Goal: Complete application form: Complete application form

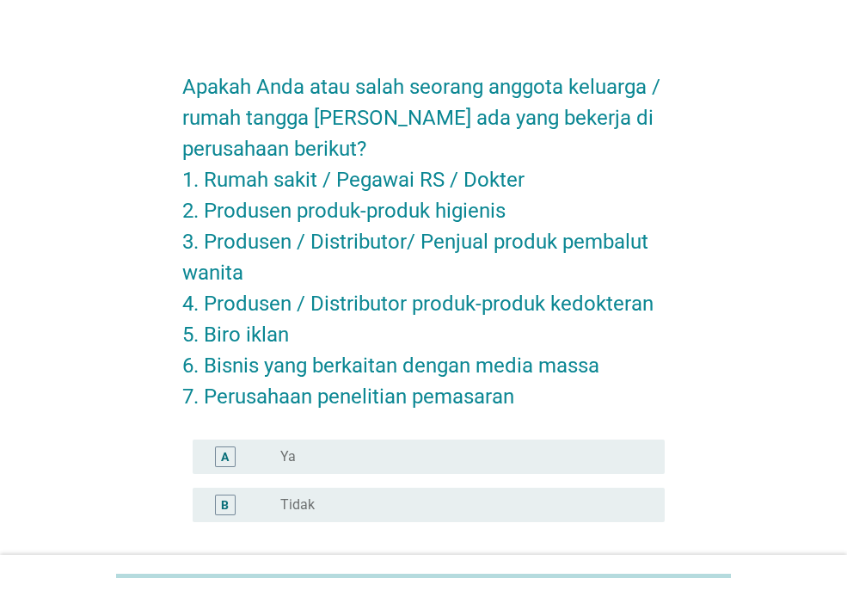
scroll to position [23, 0]
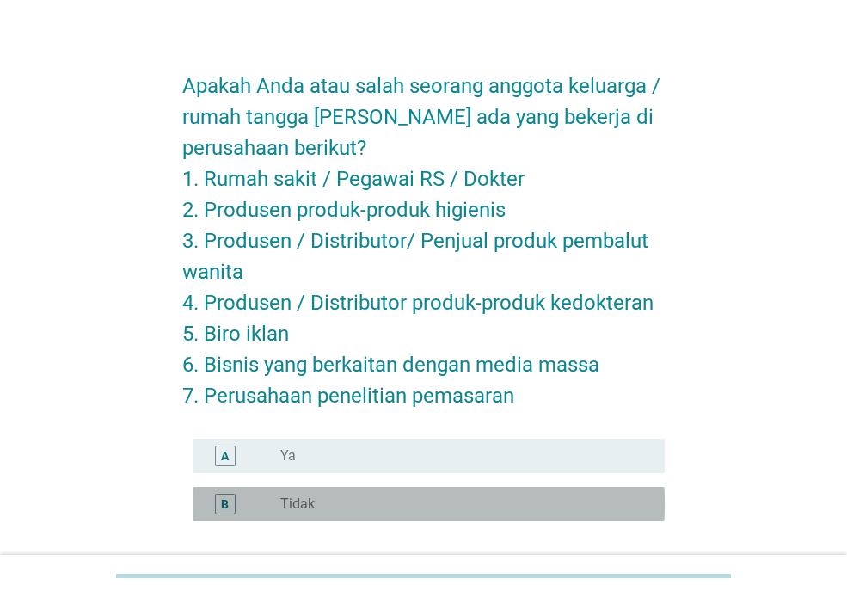
click at [449, 488] on div "B radio_button_unchecked Tidak" at bounding box center [429, 504] width 472 height 34
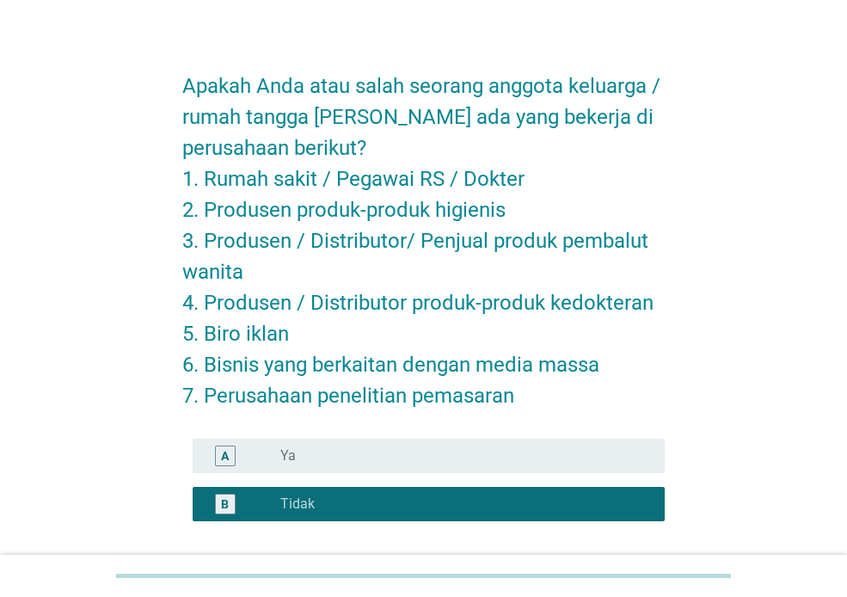
scroll to position [168, 0]
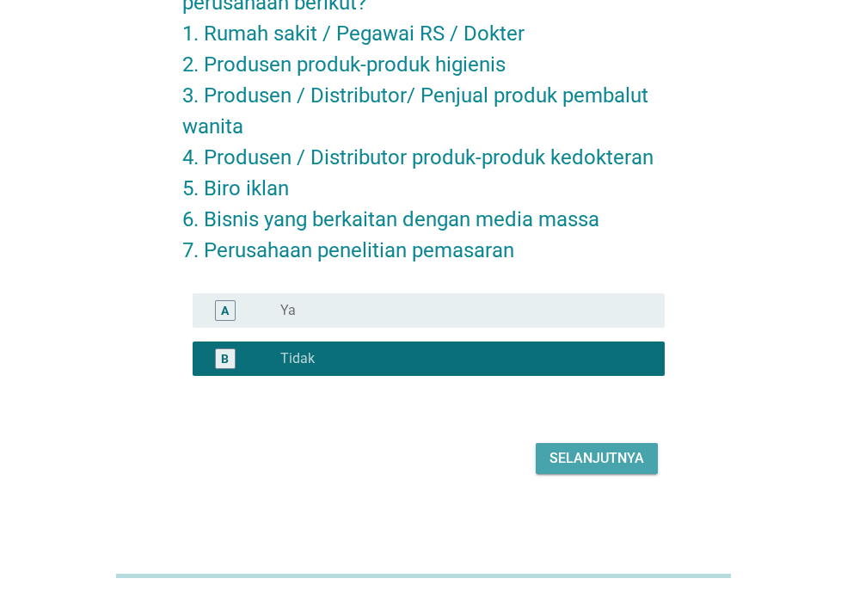
click at [608, 454] on div "Selanjutnya" at bounding box center [596, 458] width 95 height 21
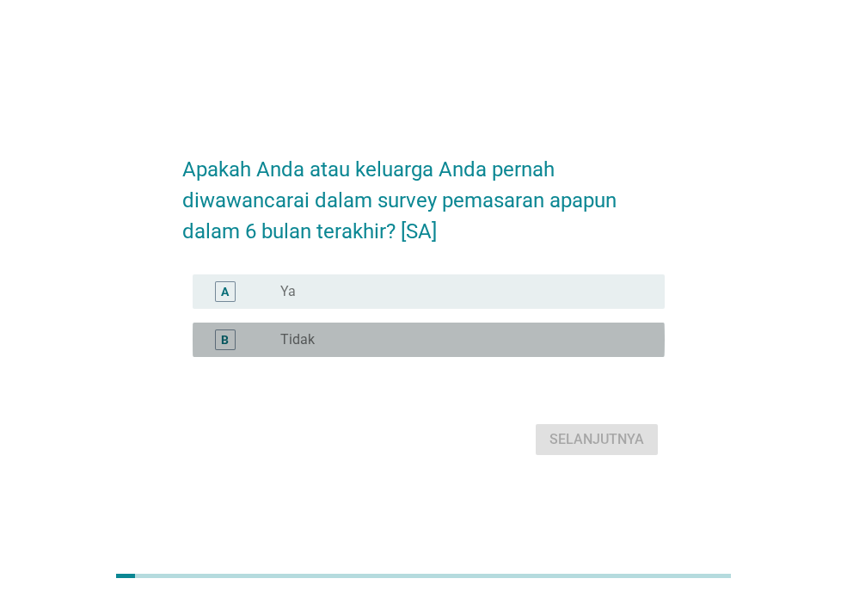
click at [525, 350] on div "radio_button_unchecked Tidak" at bounding box center [465, 339] width 371 height 21
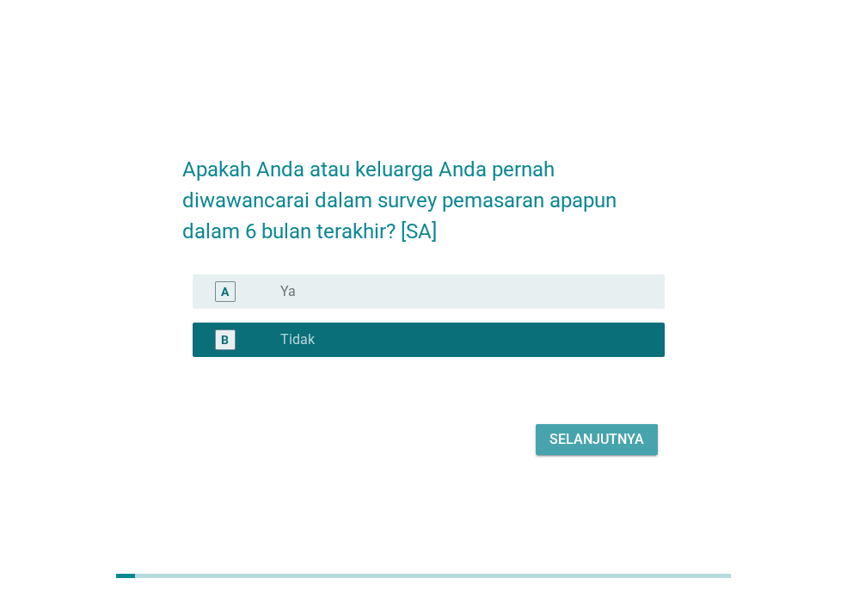
click at [605, 450] on div "Selanjutnya" at bounding box center [596, 439] width 95 height 21
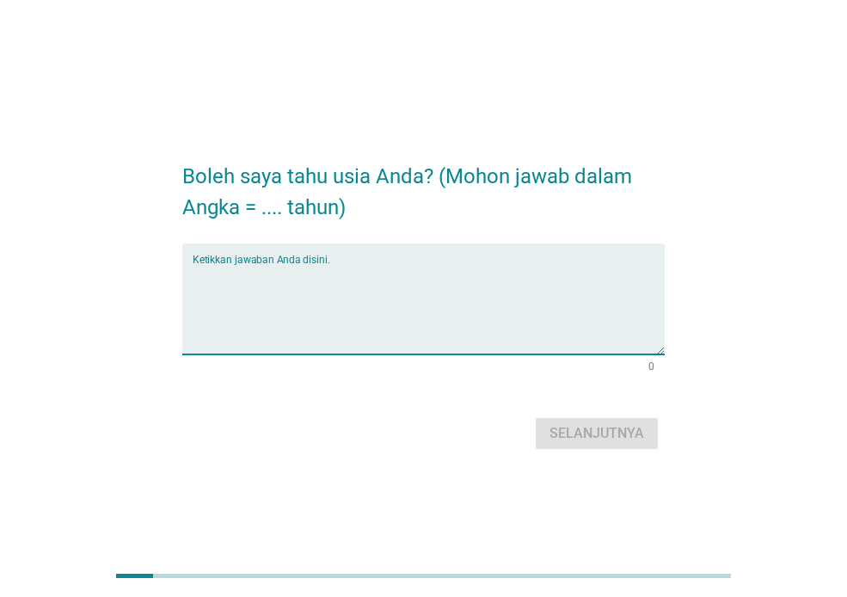
click at [391, 303] on textarea "Ketikkan jawaban Anda disini." at bounding box center [429, 309] width 472 height 90
type textarea "28"
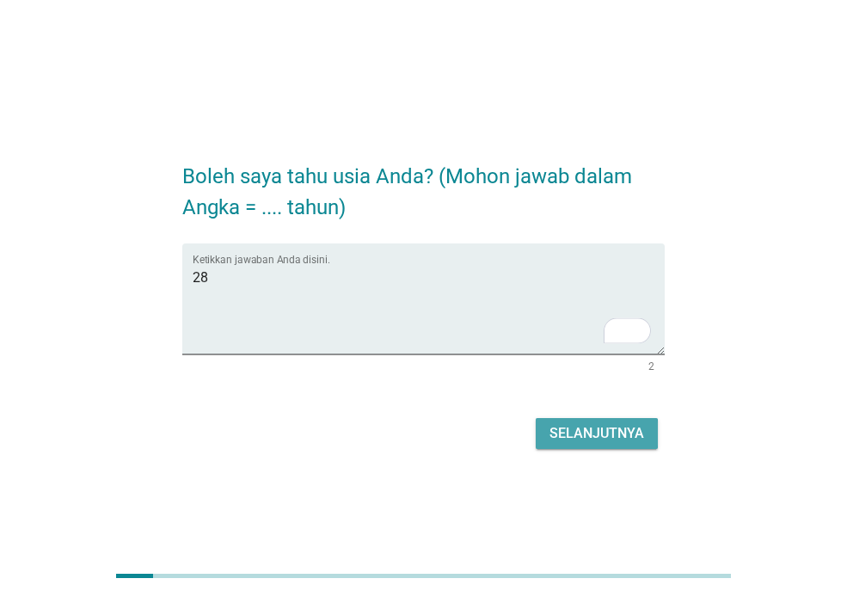
click at [581, 428] on div "Selanjutnya" at bounding box center [596, 433] width 95 height 21
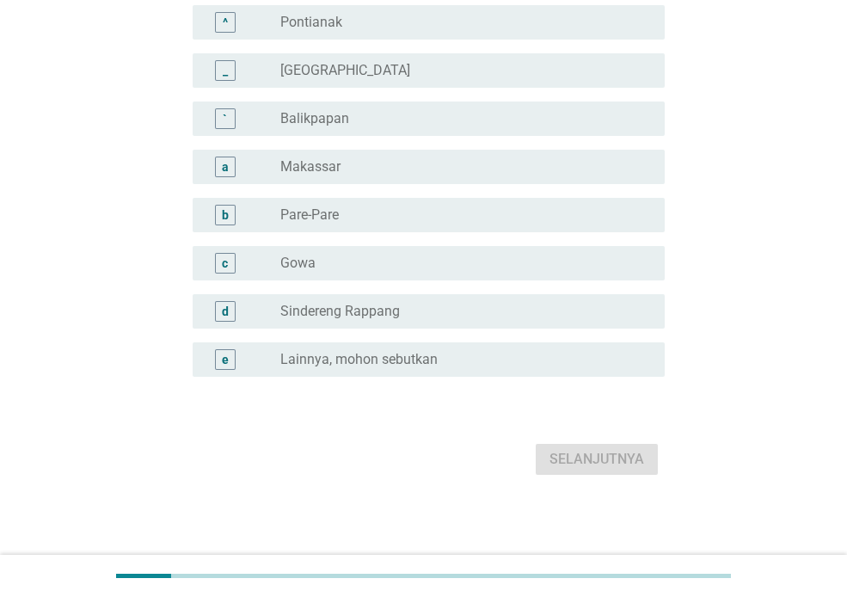
scroll to position [1544, 0]
click at [387, 339] on div "e radio_button_unchecked Lainnya, mohon sebutkan" at bounding box center [423, 358] width 482 height 48
click at [384, 353] on label "Lainnya, mohon sebutkan" at bounding box center [358, 358] width 157 height 17
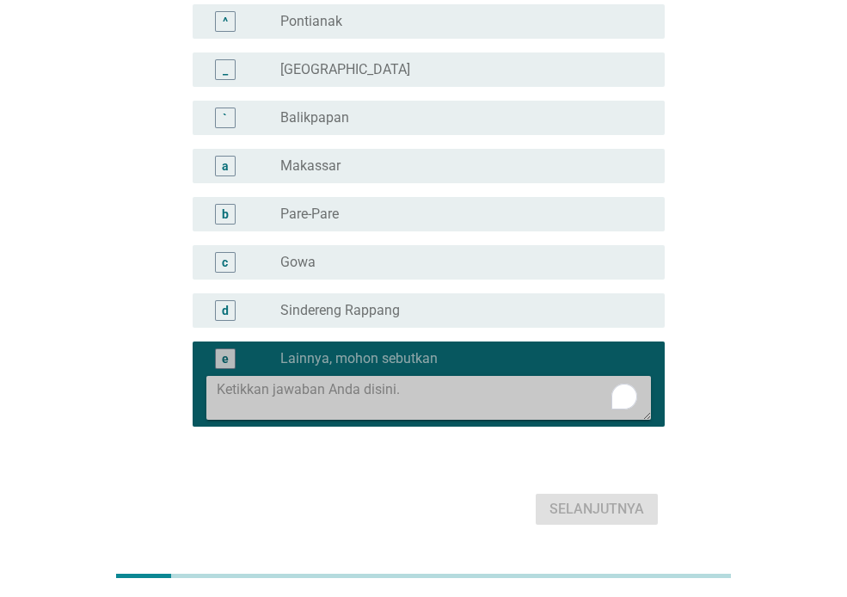
click at [386, 394] on textarea at bounding box center [434, 398] width 434 height 44
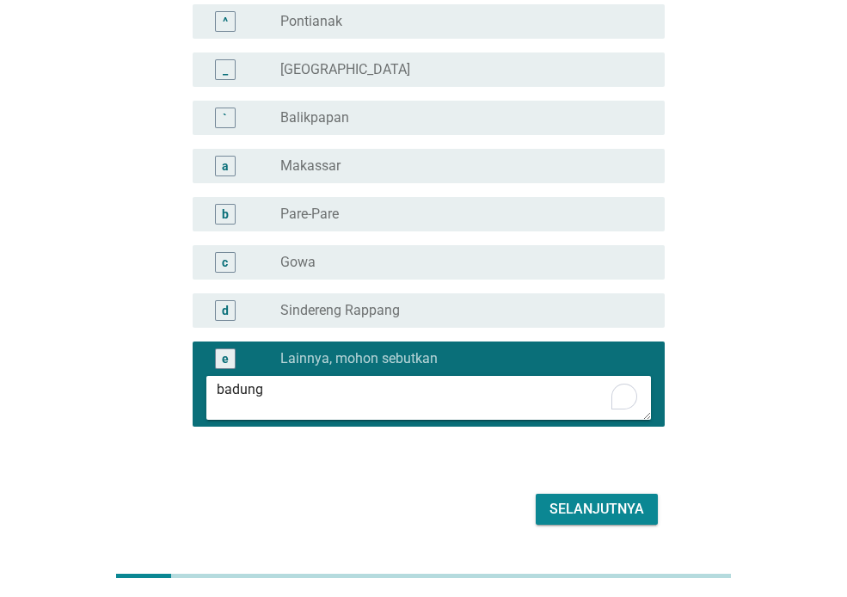
type textarea "badung"
click at [566, 512] on div "Selanjutnya" at bounding box center [596, 509] width 95 height 21
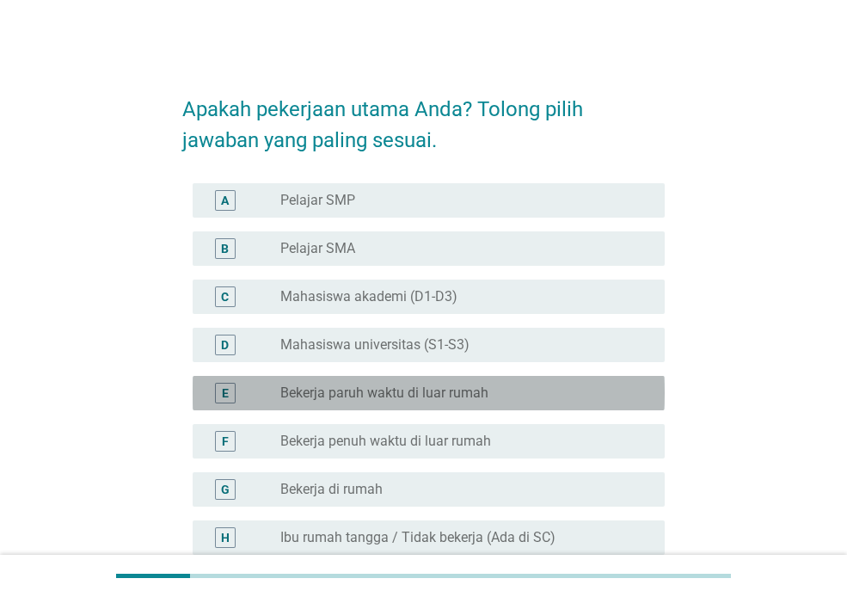
click at [523, 402] on div "radio_button_unchecked Bekerja paruh waktu di luar rumah" at bounding box center [465, 393] width 371 height 21
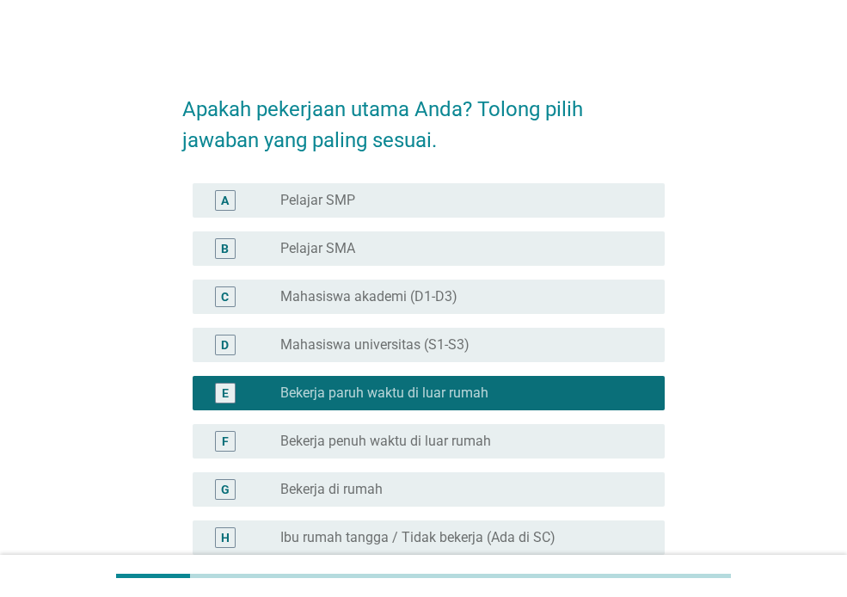
scroll to position [275, 0]
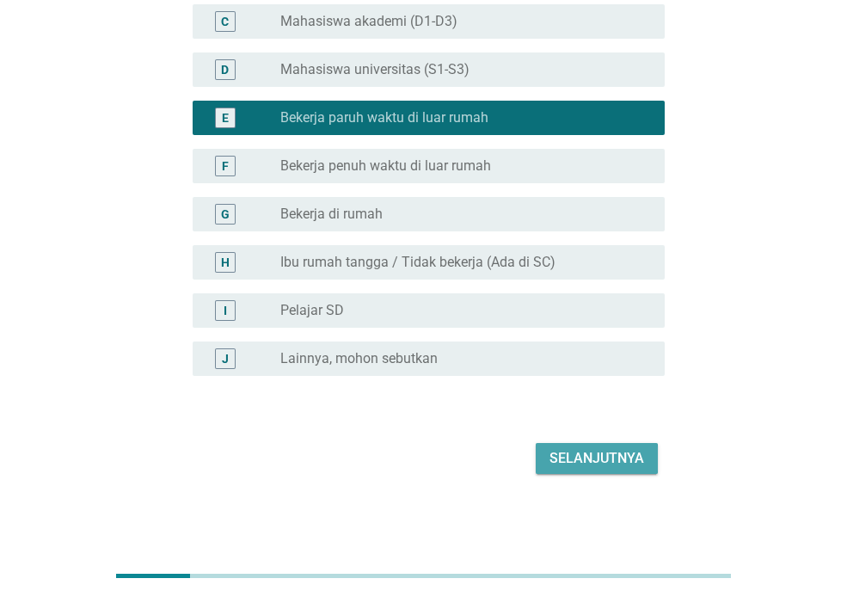
click at [581, 453] on div "Selanjutnya" at bounding box center [596, 458] width 95 height 21
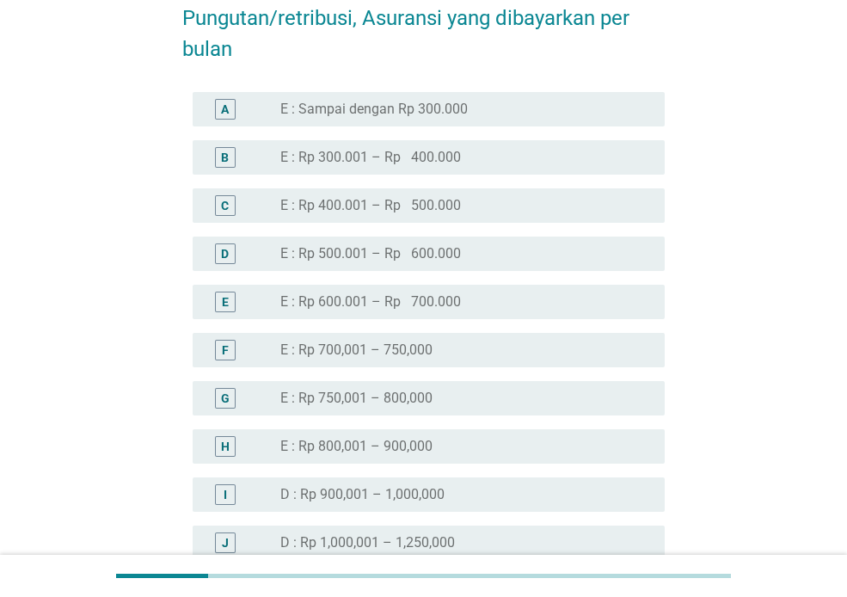
scroll to position [897, 0]
click at [545, 399] on div "radio_button_unchecked E : Rp 750,001 – 800,000" at bounding box center [458, 397] width 357 height 17
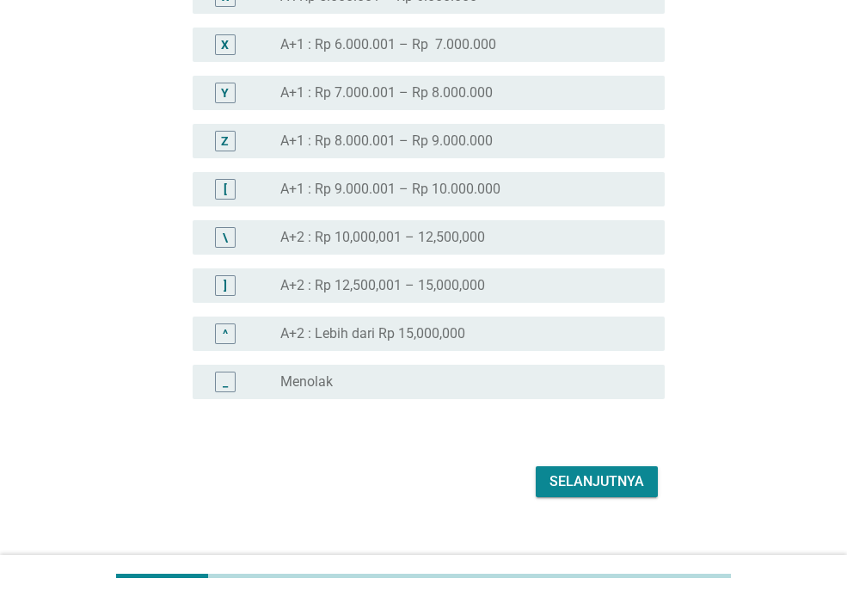
scroll to position [2091, 0]
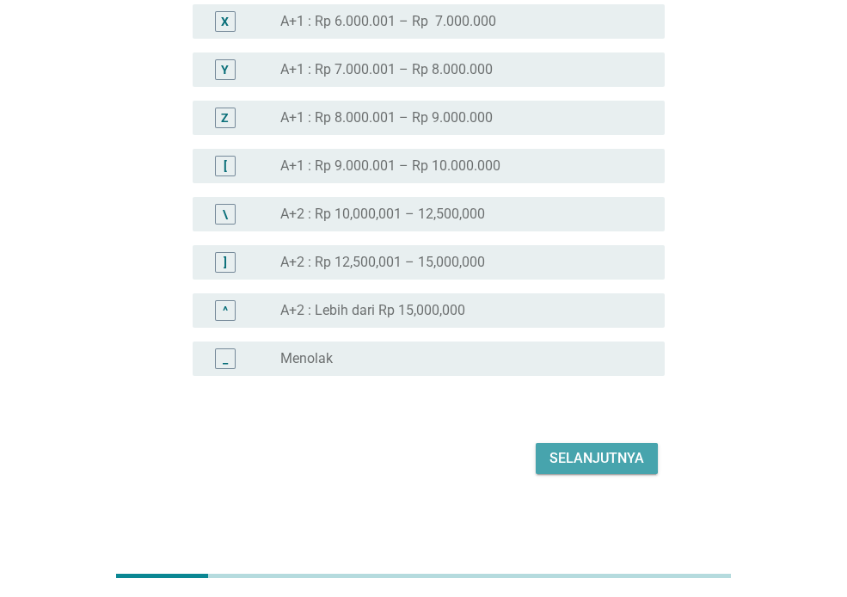
click at [606, 462] on div "Selanjutnya" at bounding box center [596, 458] width 95 height 21
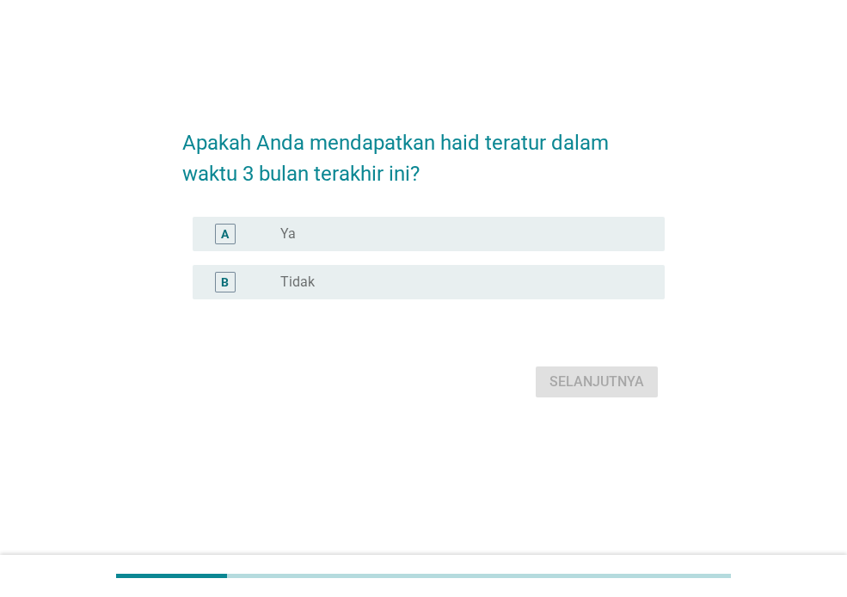
scroll to position [0, 0]
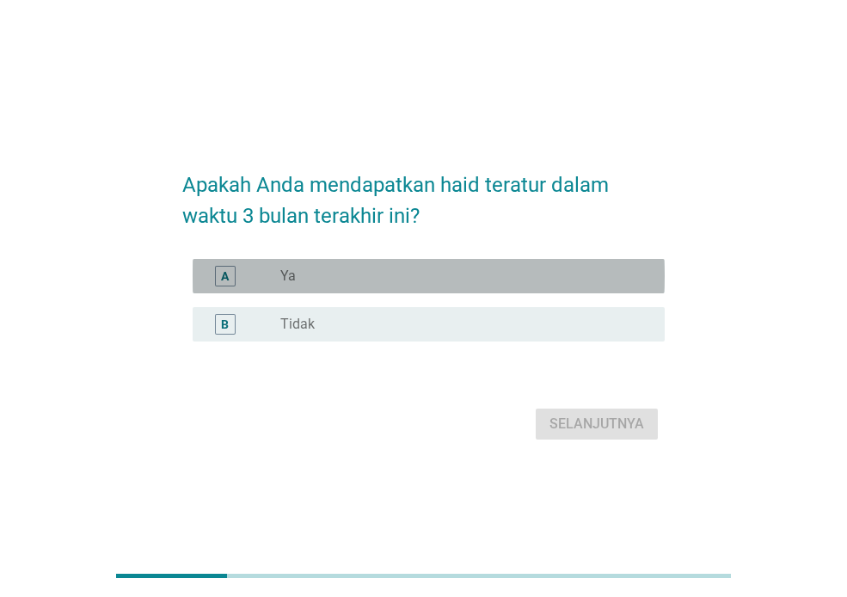
click at [559, 278] on div "radio_button_unchecked Ya" at bounding box center [458, 275] width 357 height 17
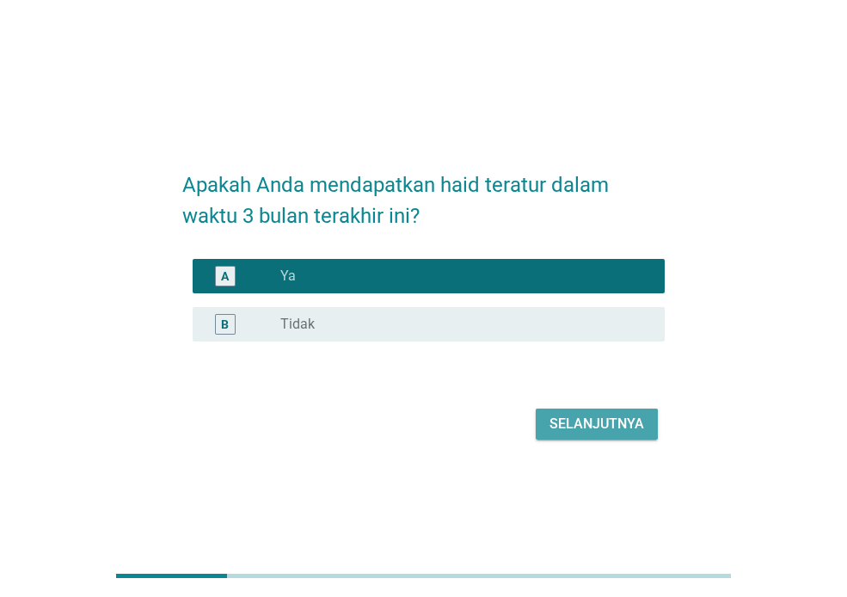
click at [609, 426] on div "Selanjutnya" at bounding box center [596, 423] width 95 height 21
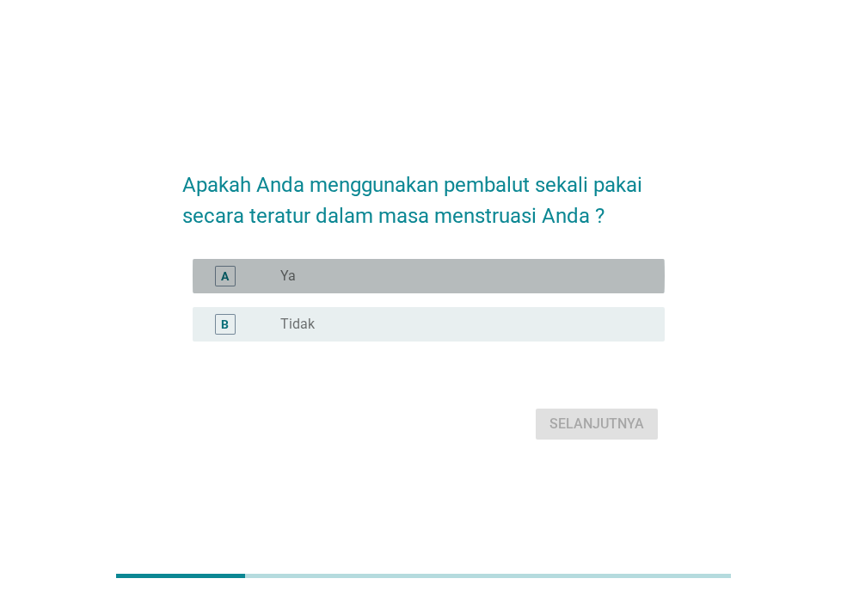
click at [563, 268] on div "radio_button_unchecked Ya" at bounding box center [458, 275] width 357 height 17
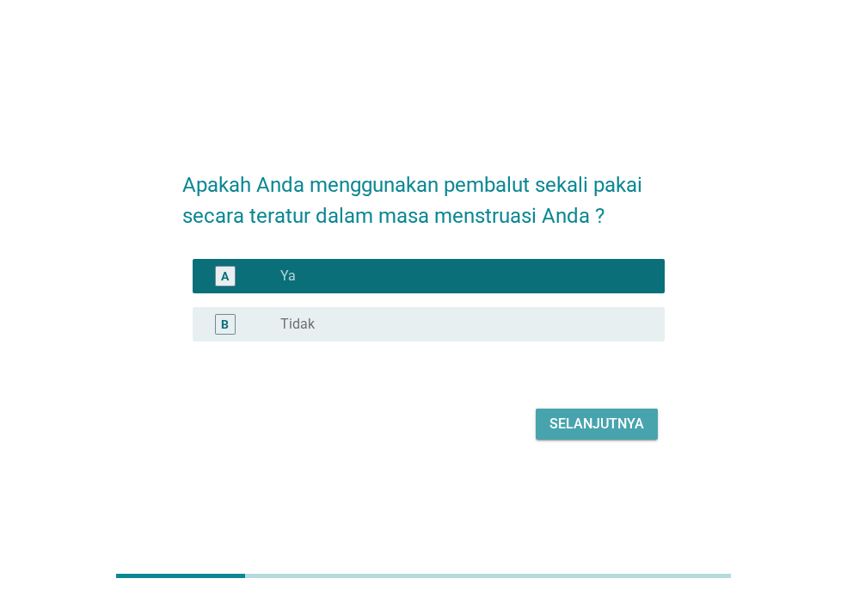
click at [611, 428] on div "Selanjutnya" at bounding box center [596, 423] width 95 height 21
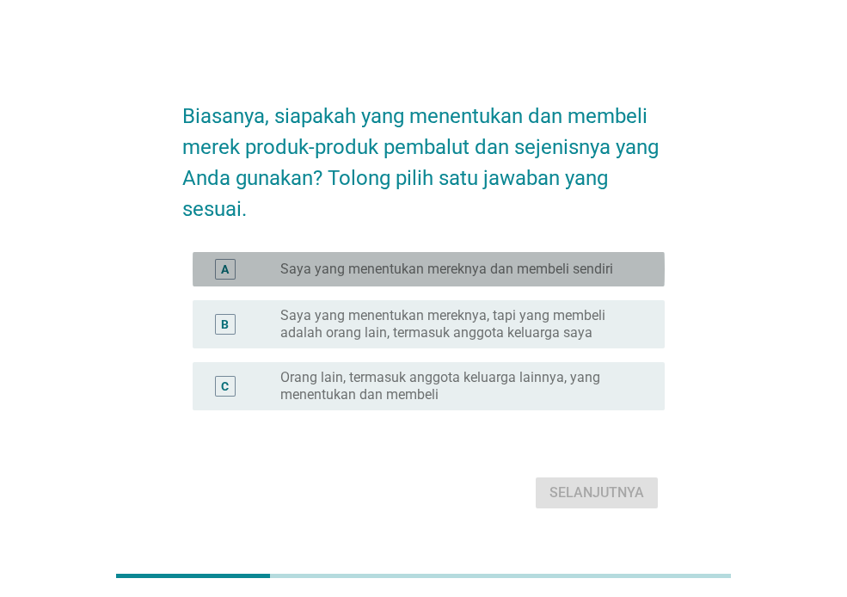
click at [589, 273] on label "Saya yang menentukan mereknya dan membeli sendiri" at bounding box center [446, 268] width 333 height 17
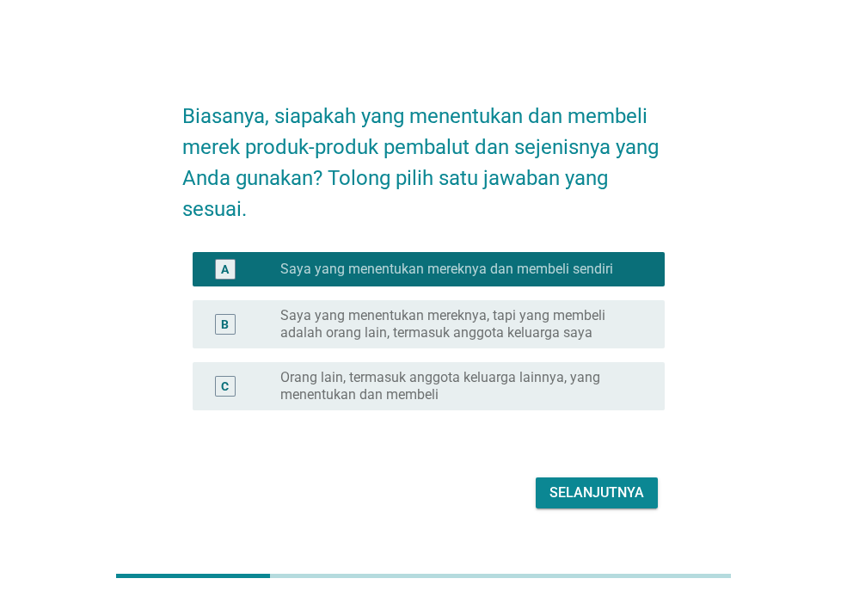
click at [591, 486] on div "Selanjutnya" at bounding box center [596, 492] width 95 height 21
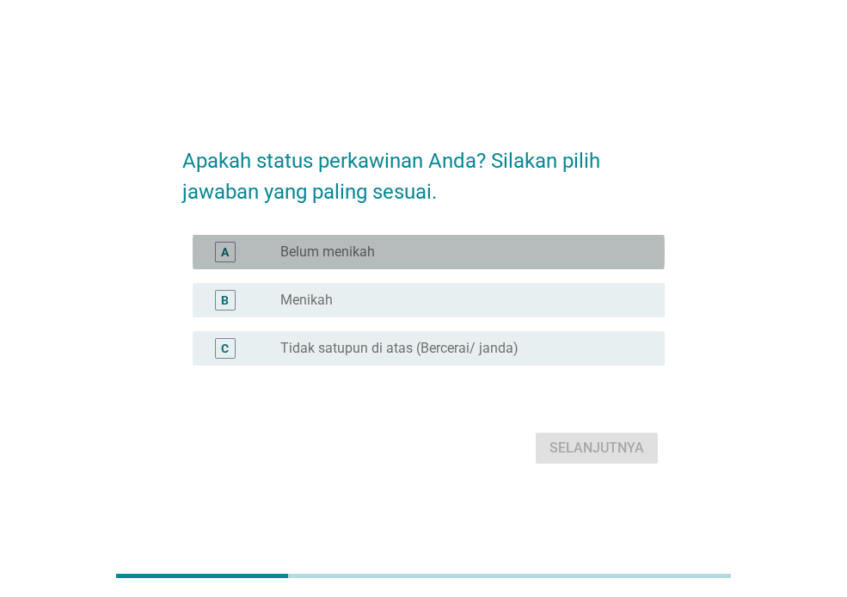
click at [597, 256] on div "radio_button_unchecked Belum menikah" at bounding box center [458, 251] width 357 height 17
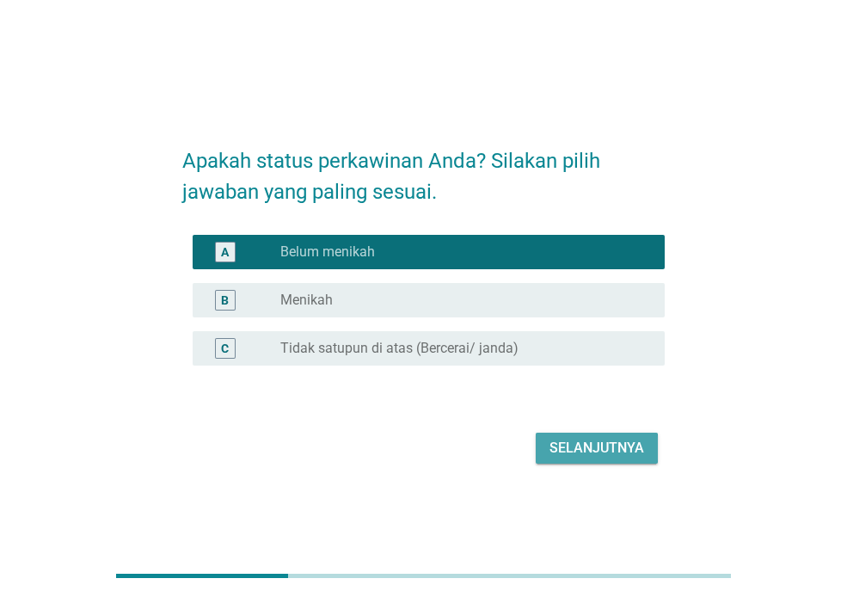
click at [599, 444] on div "Selanjutnya" at bounding box center [596, 448] width 95 height 21
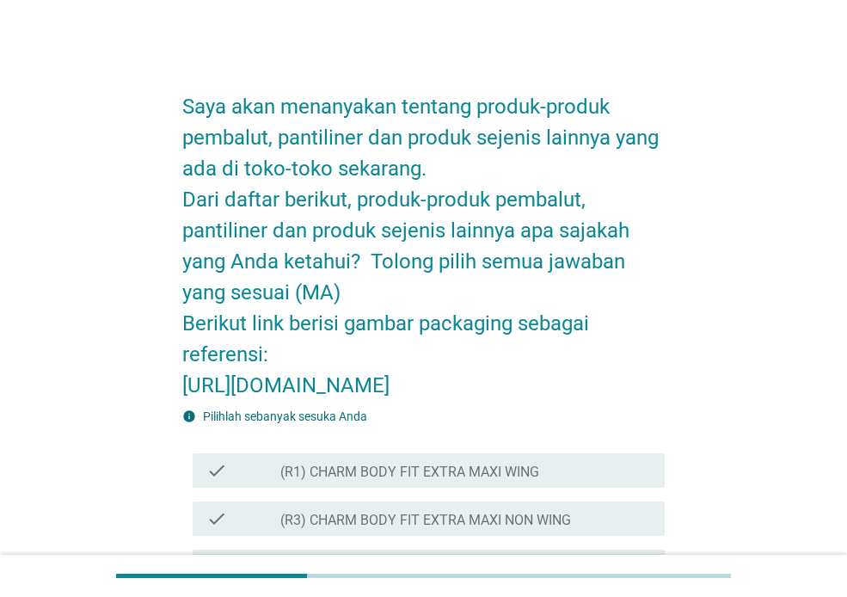
scroll to position [208, 0]
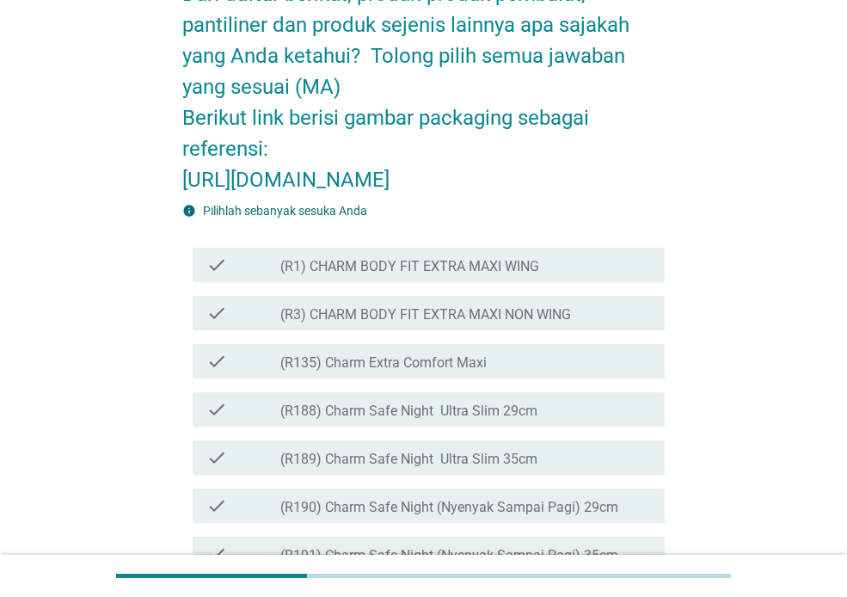
click at [485, 195] on h2 "Saya akan menanyakan tentang produk-produk pembalut, pantiliner dan produk seje…" at bounding box center [423, 31] width 482 height 327
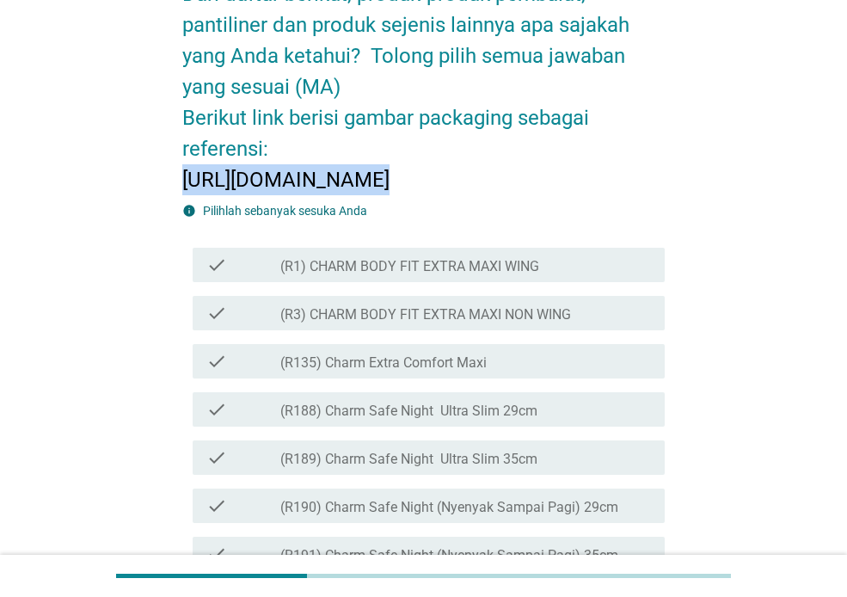
click at [485, 195] on h2 "Saya akan menanyakan tentang produk-produk pembalut, pantiliner dan produk seje…" at bounding box center [423, 31] width 482 height 327
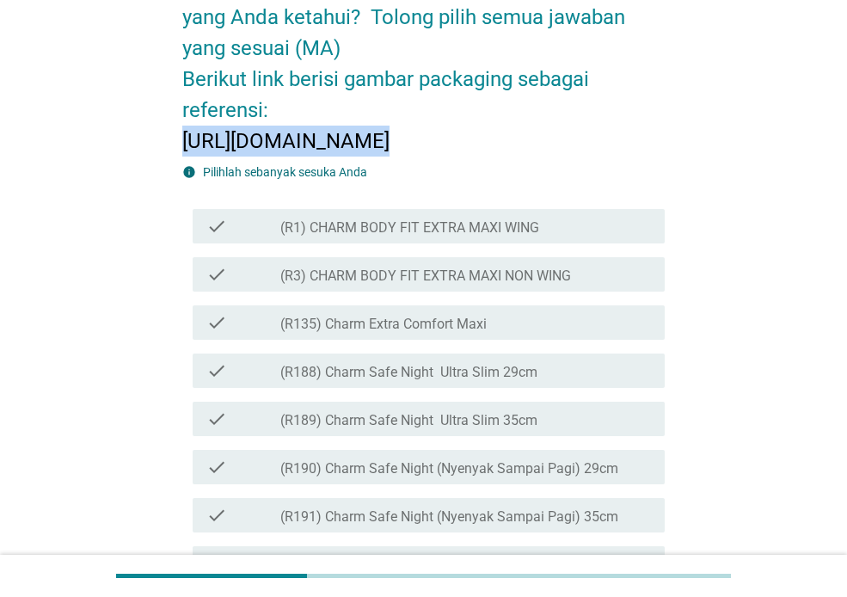
scroll to position [252, 0]
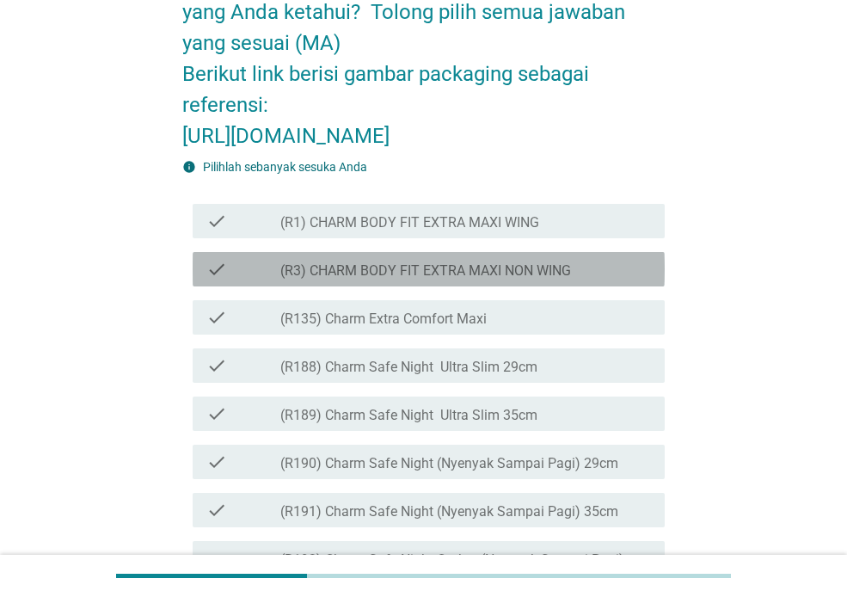
click at [573, 279] on div "check_box_outline_blank (R3) CHARM BODY FIT EXTRA MAXI NON WING" at bounding box center [465, 269] width 371 height 21
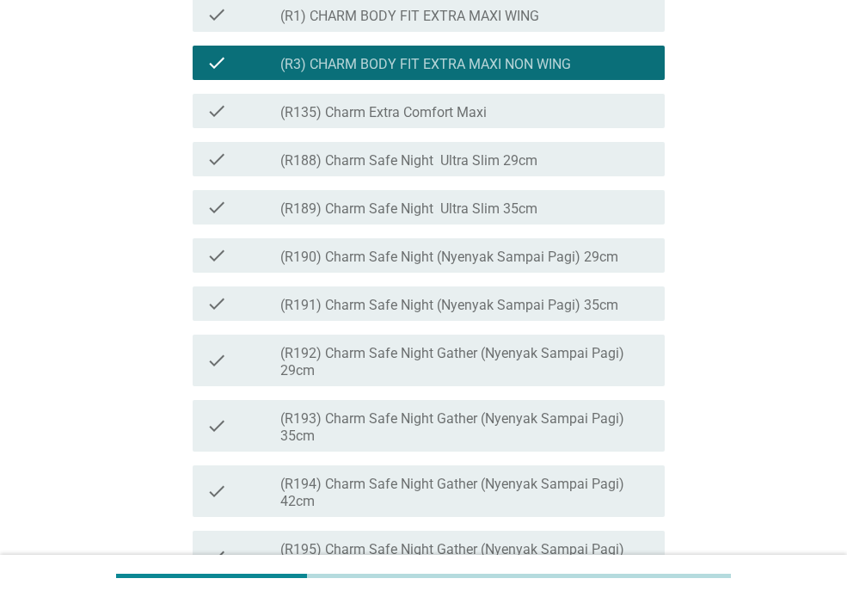
scroll to position [591, 0]
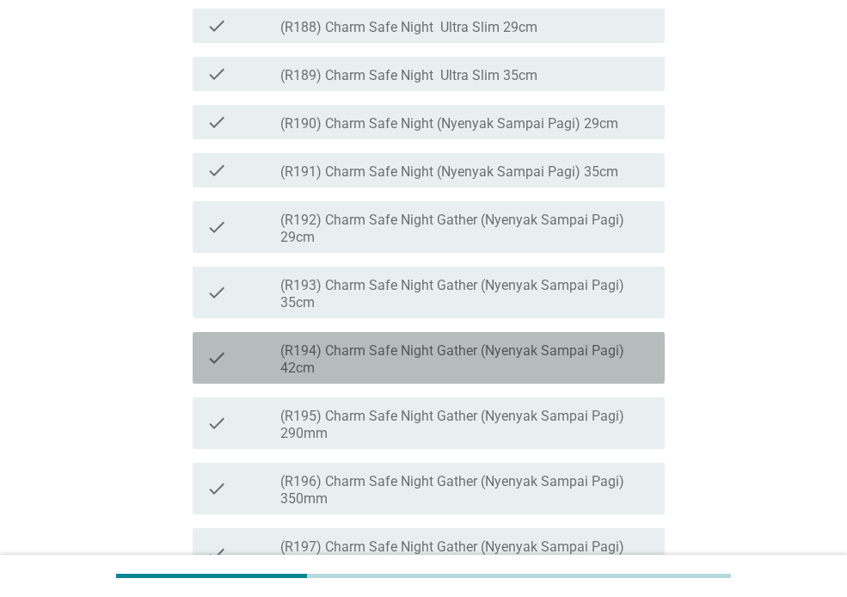
click at [588, 377] on label "(R194) Charm Safe Night Gather (Nyenyak Sampai Pagi) 42cm" at bounding box center [465, 359] width 371 height 34
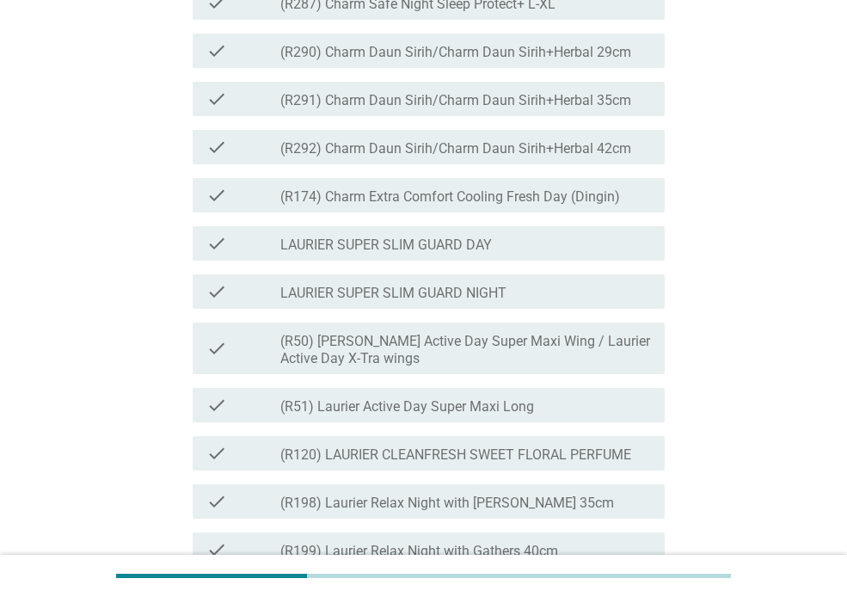
scroll to position [1635, 0]
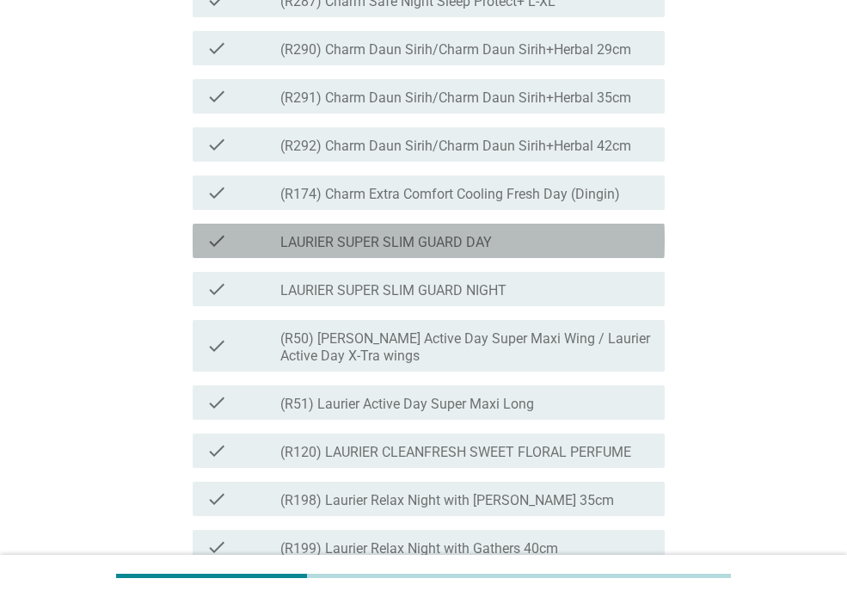
click at [616, 251] on div "check_box_outline_blank LAURIER SUPER SLIM GUARD DAY" at bounding box center [465, 240] width 371 height 21
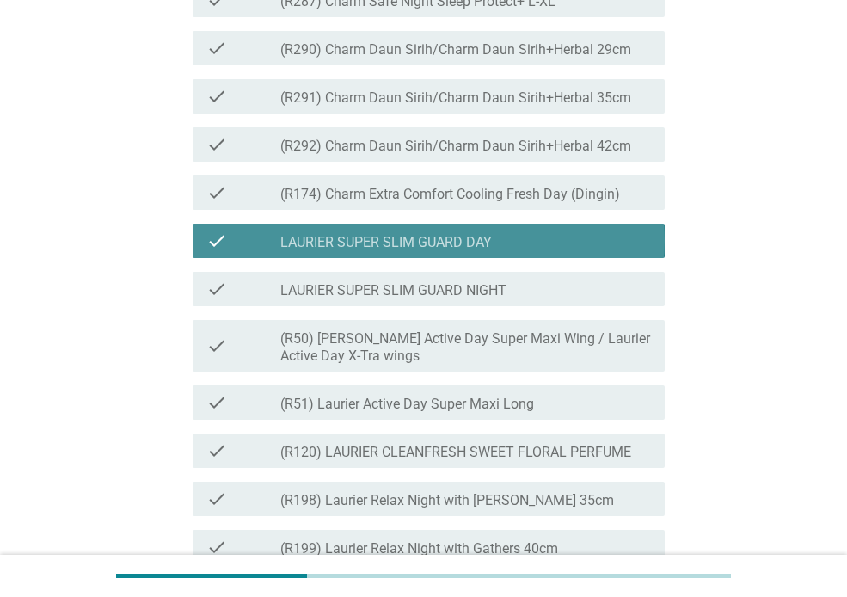
click at [616, 251] on div "check_box_outline_blank LAURIER SUPER SLIM GUARD DAY" at bounding box center [465, 240] width 371 height 21
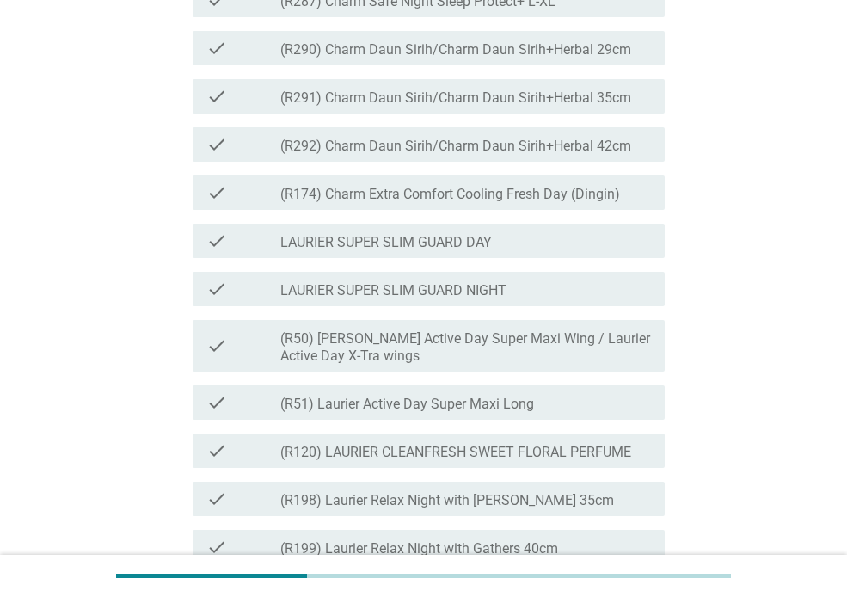
click at [570, 420] on div "check check_box_outline_blank (R51) Laurier Active Day Super Maxi Long" at bounding box center [429, 402] width 472 height 34
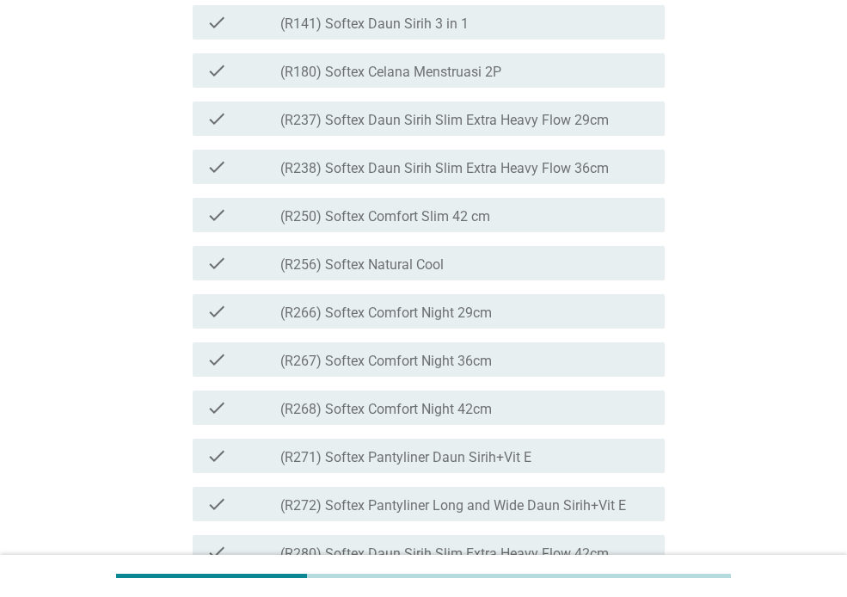
scroll to position [3206, 0]
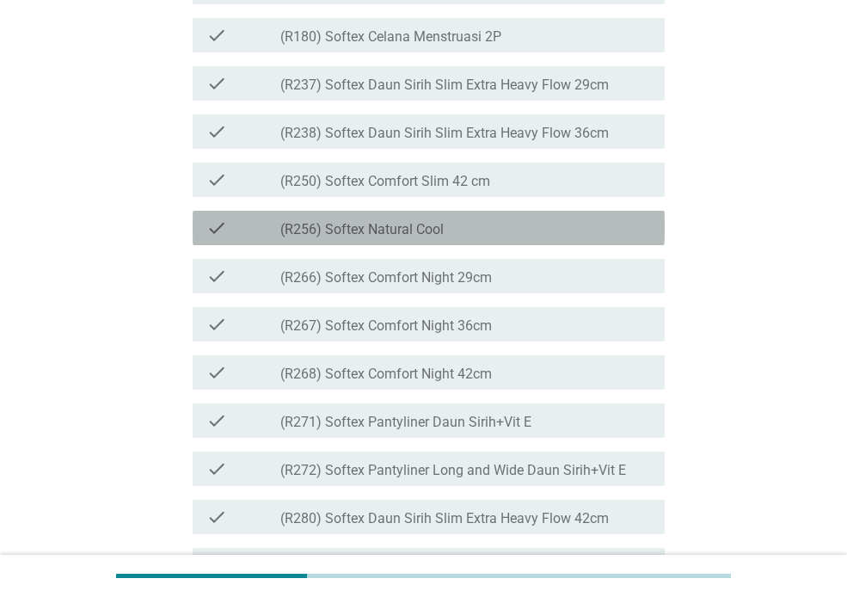
click at [592, 238] on div "check_box_outline_blank (R256) Softex Natural Cool" at bounding box center [465, 227] width 371 height 21
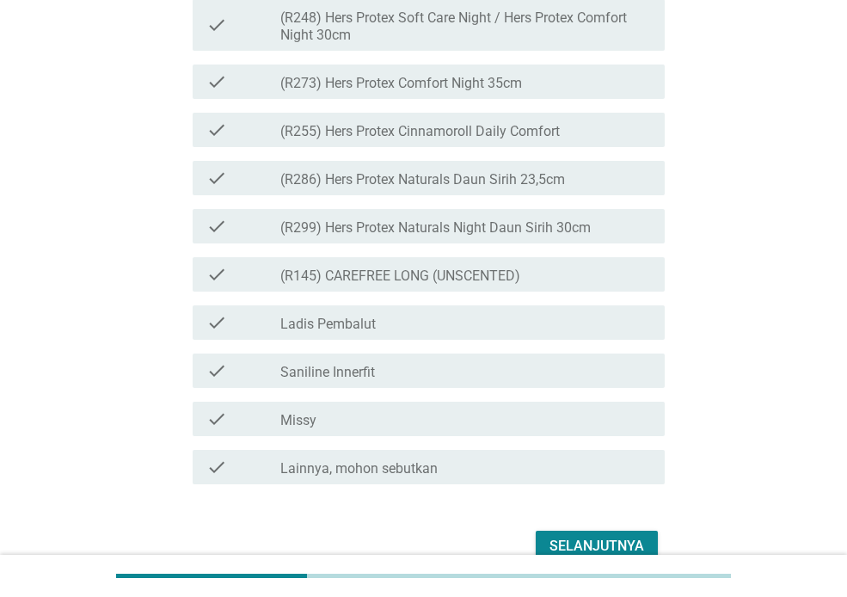
scroll to position [4578, 0]
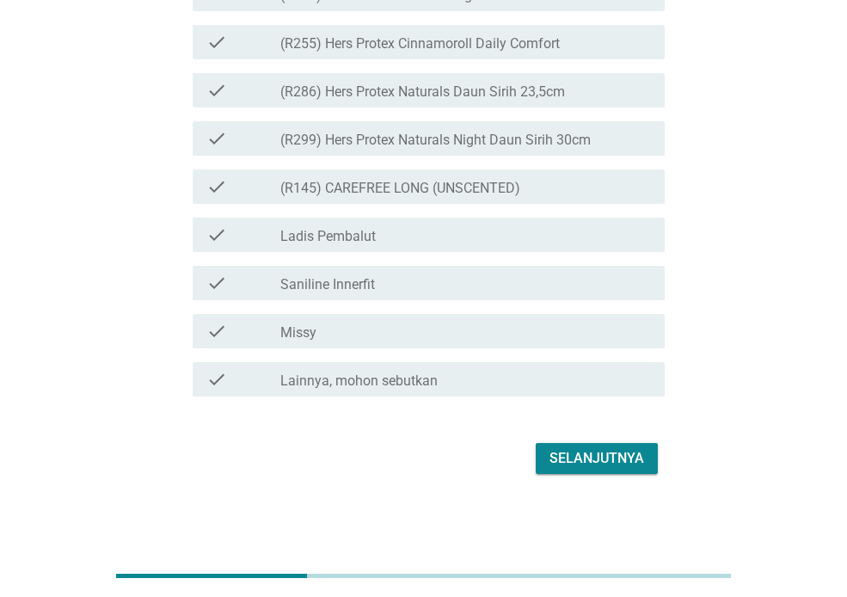
click at [603, 468] on div "Selanjutnya" at bounding box center [596, 458] width 95 height 21
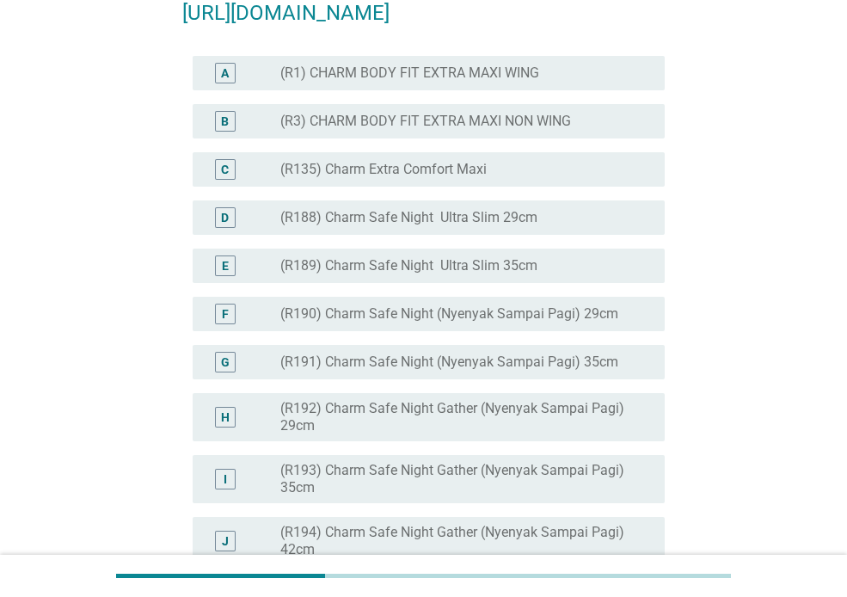
scroll to position [566, 0]
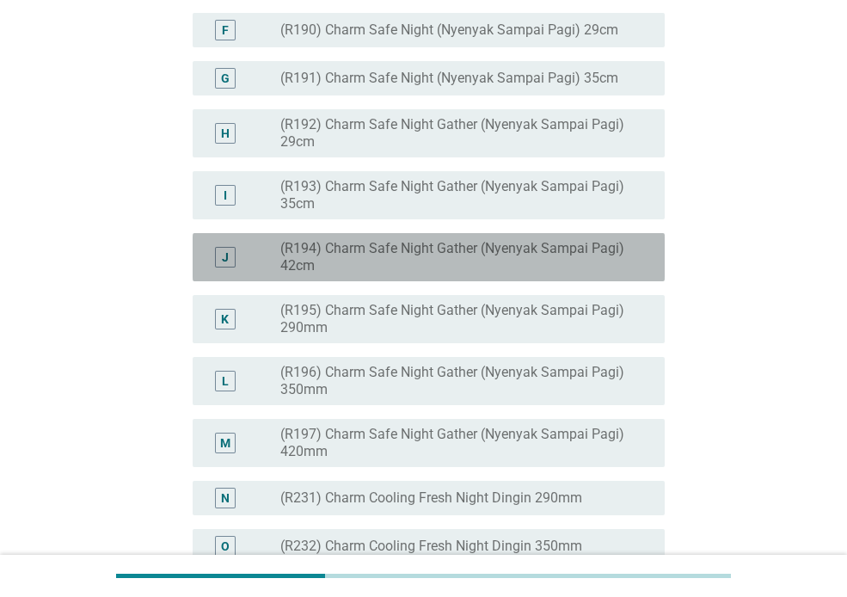
click at [515, 274] on label "(R194) Charm Safe Night Gather (Nyenyak Sampai Pagi) 42cm" at bounding box center [458, 257] width 357 height 34
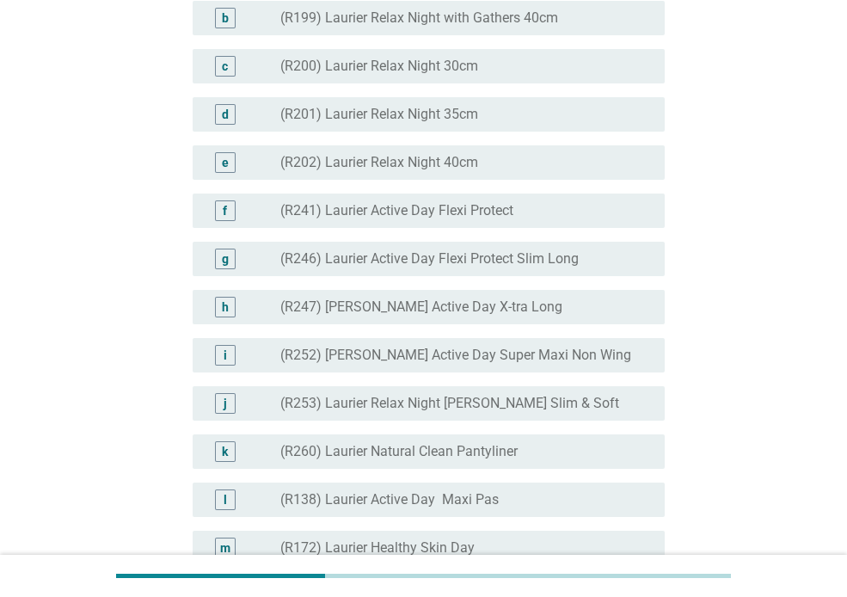
scroll to position [2023, 0]
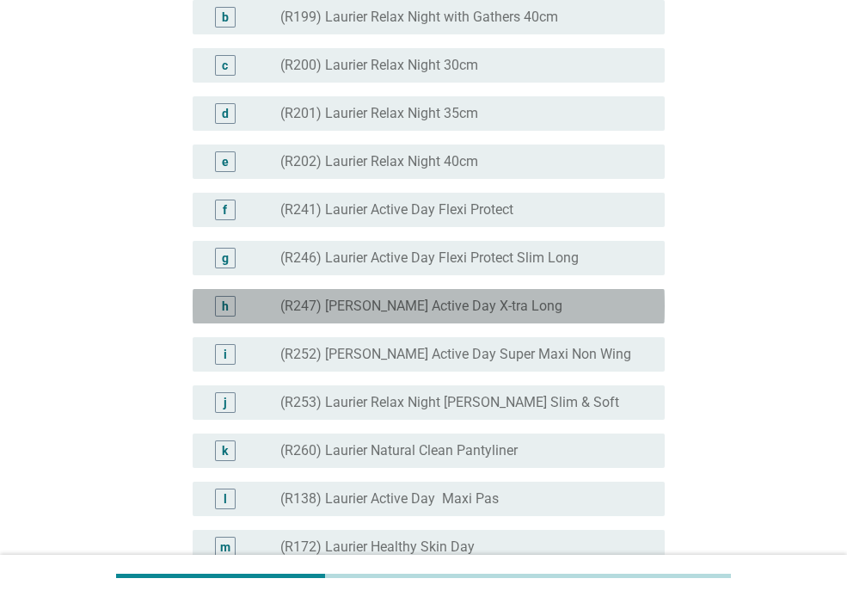
click at [447, 315] on label "(R247) [PERSON_NAME] Active Day X-tra Long" at bounding box center [421, 305] width 282 height 17
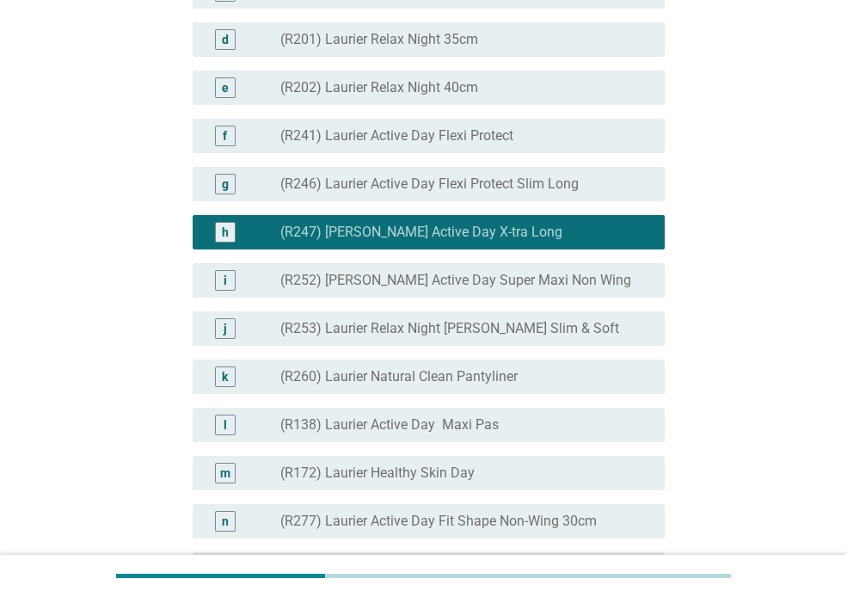
scroll to position [2098, 0]
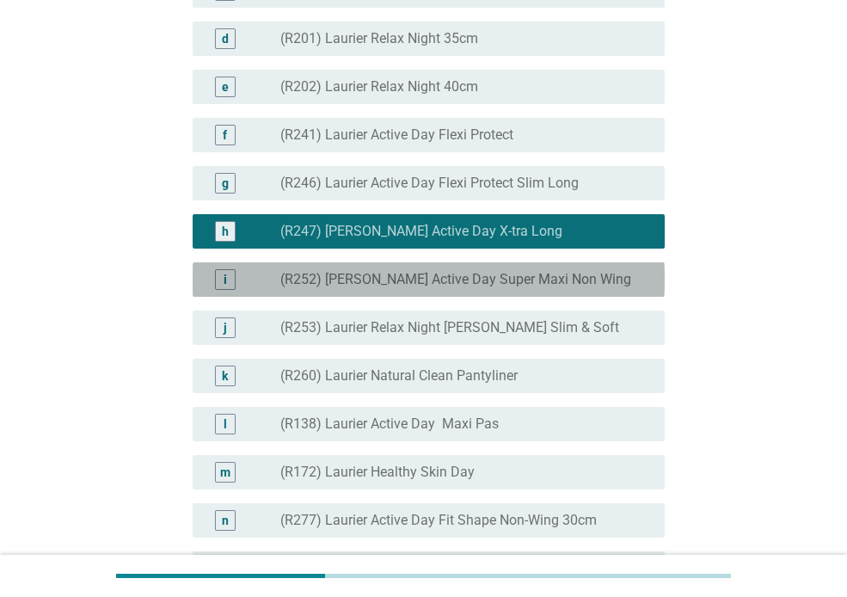
click at [464, 297] on div "i radio_button_unchecked (R252) Laurier Active Day Super Maxi Non Wing" at bounding box center [429, 279] width 472 height 34
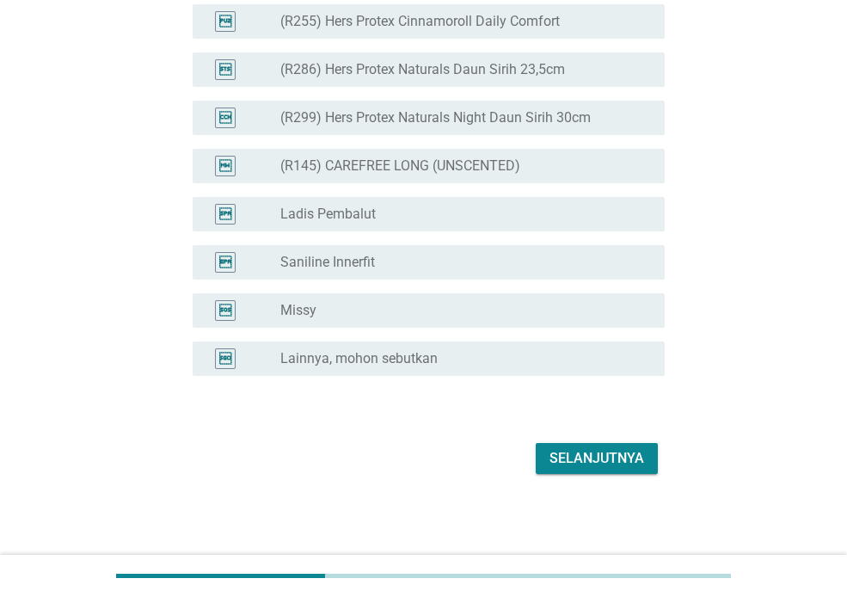
scroll to position [4463, 0]
click at [599, 445] on button "Selanjutnya" at bounding box center [597, 458] width 122 height 31
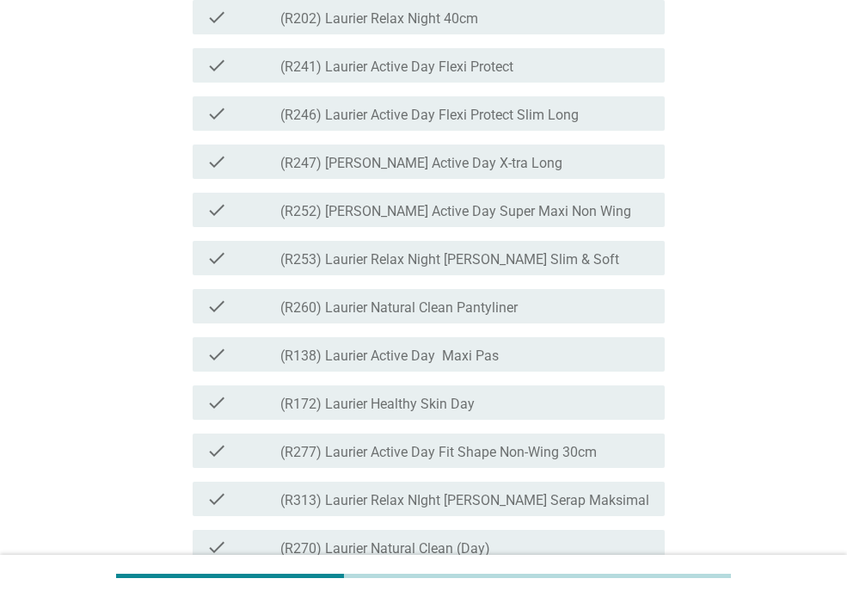
scroll to position [2302, 0]
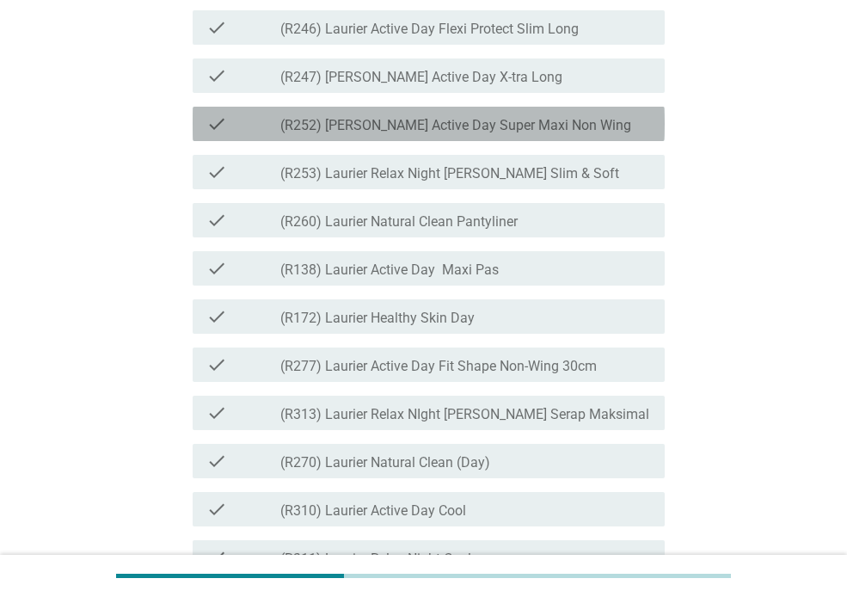
click at [538, 134] on div "check_box_outline_blank (R252) Laurier Active Day Super Maxi Non Wing" at bounding box center [465, 123] width 371 height 21
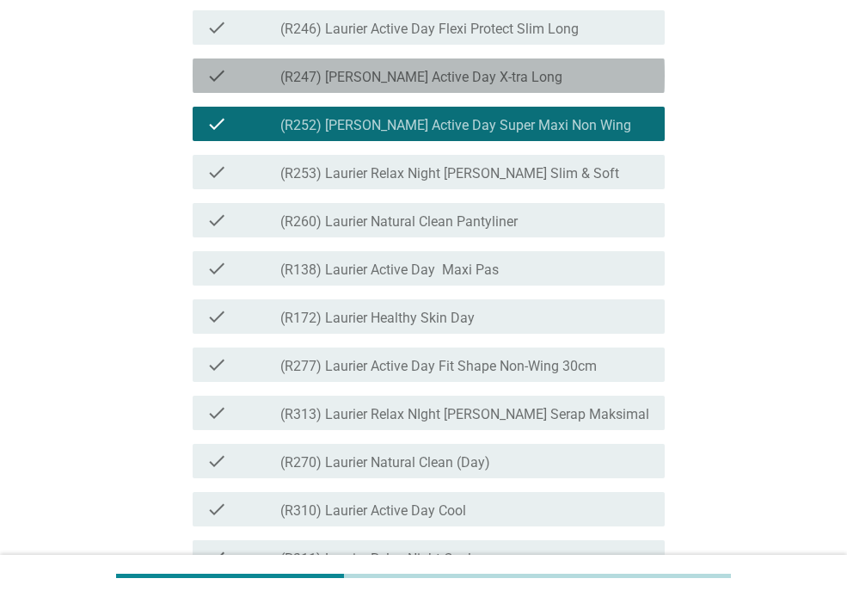
click at [554, 86] on div "check_box_outline_blank (R247) Laurier Active Day X-tra Long" at bounding box center [465, 75] width 371 height 21
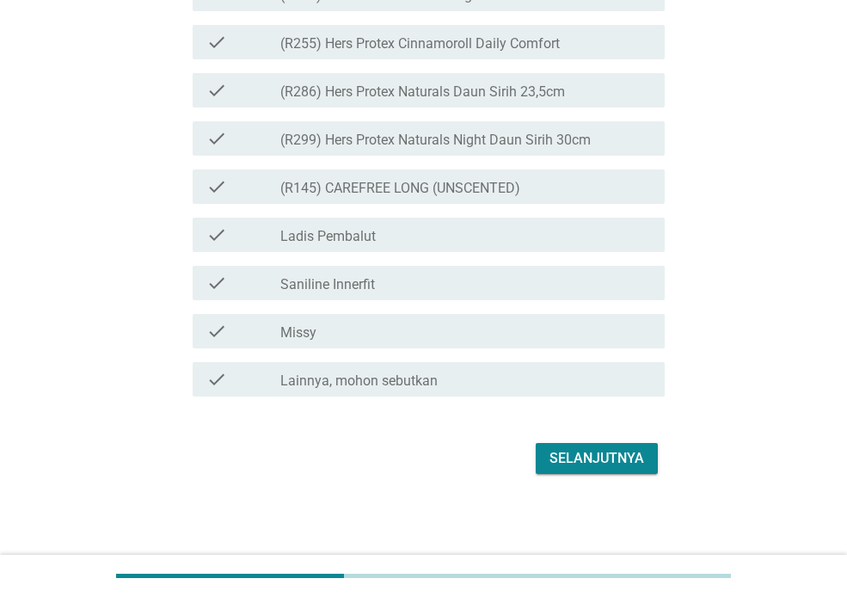
scroll to position [4485, 0]
click at [620, 446] on button "Selanjutnya" at bounding box center [597, 458] width 122 height 31
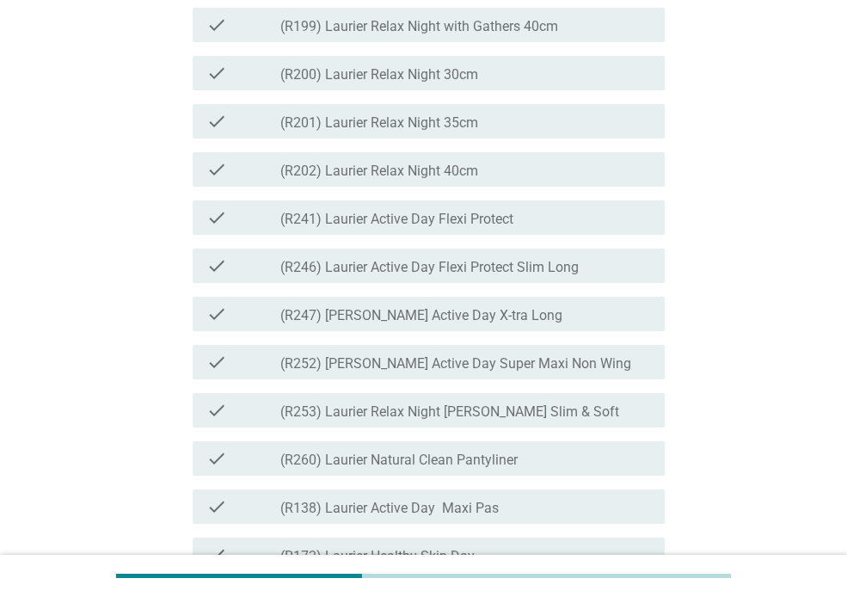
scroll to position [2122, 0]
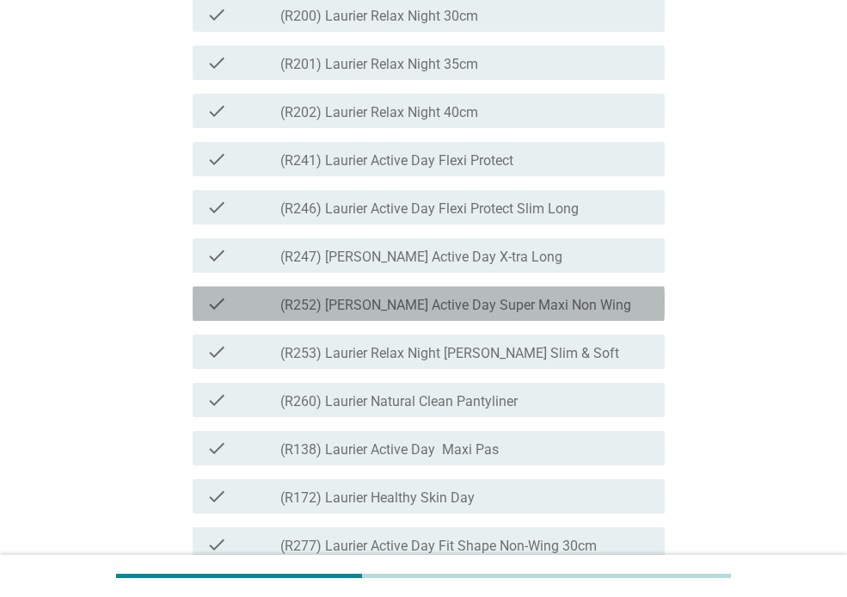
click at [573, 314] on div "check_box_outline_blank (R252) Laurier Active Day Super Maxi Non Wing" at bounding box center [465, 303] width 371 height 21
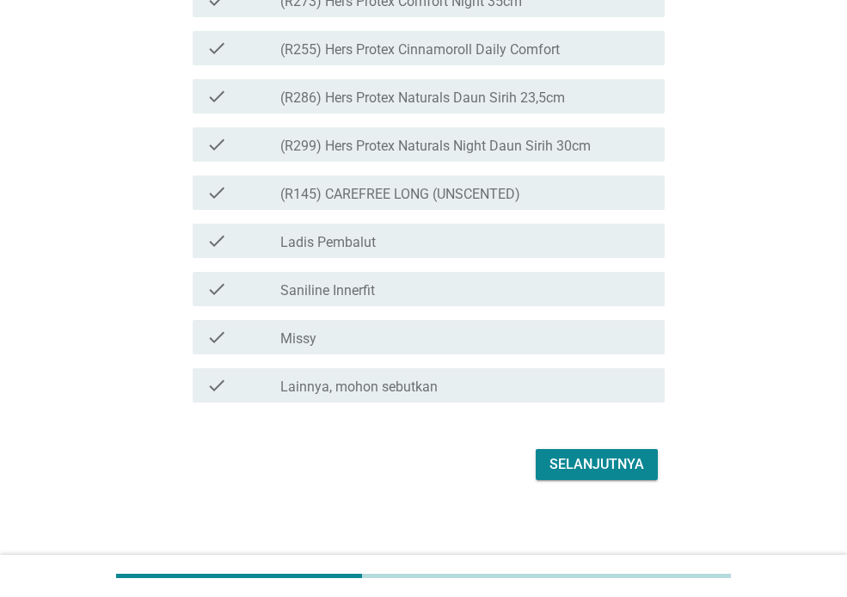
scroll to position [4485, 0]
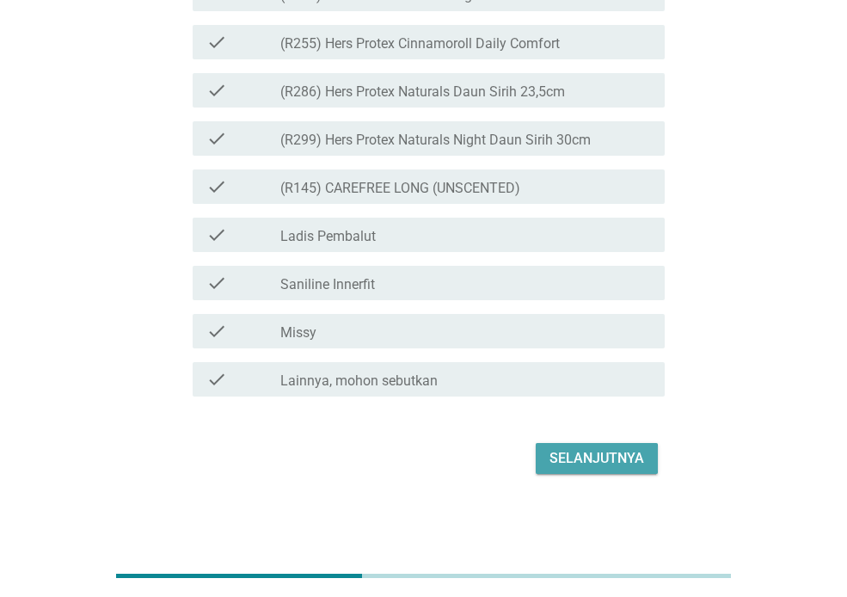
click at [606, 456] on div "Selanjutnya" at bounding box center [596, 458] width 95 height 21
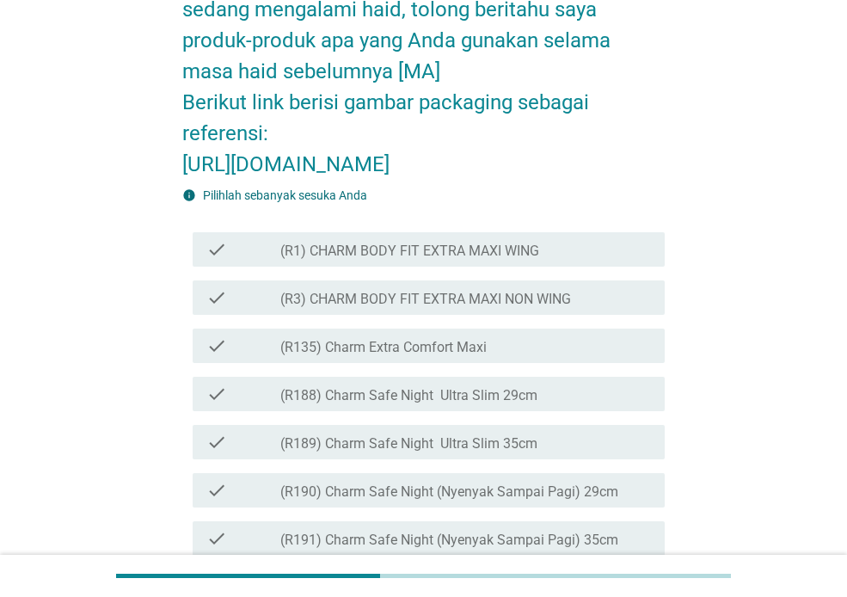
scroll to position [287, 0]
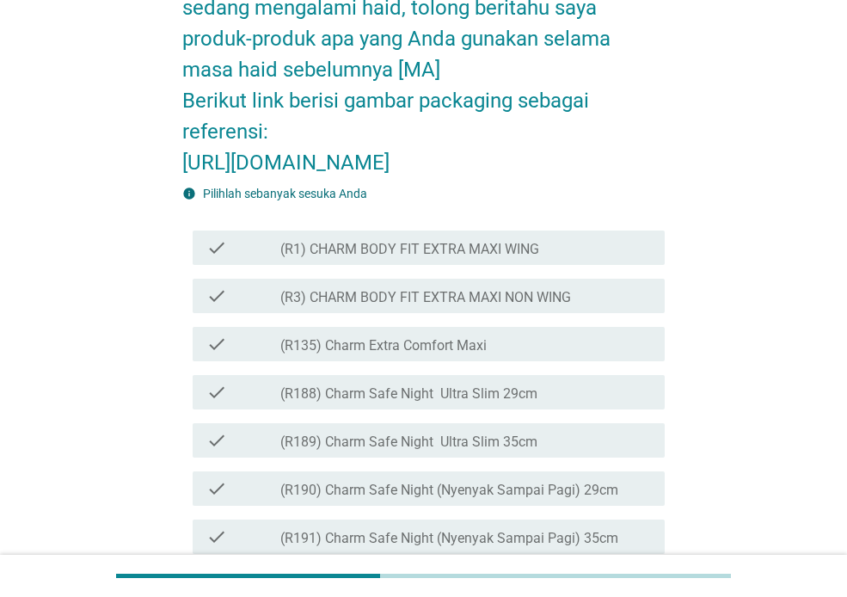
click at [606, 368] on div "check check_box_outline_blank (R135) Charm Extra Comfort Maxi" at bounding box center [423, 344] width 482 height 48
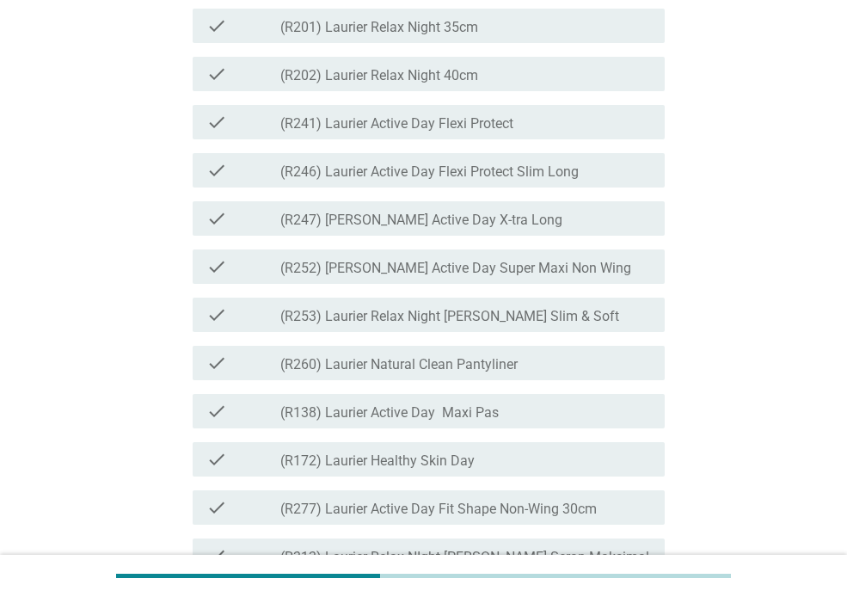
scroll to position [2315, 0]
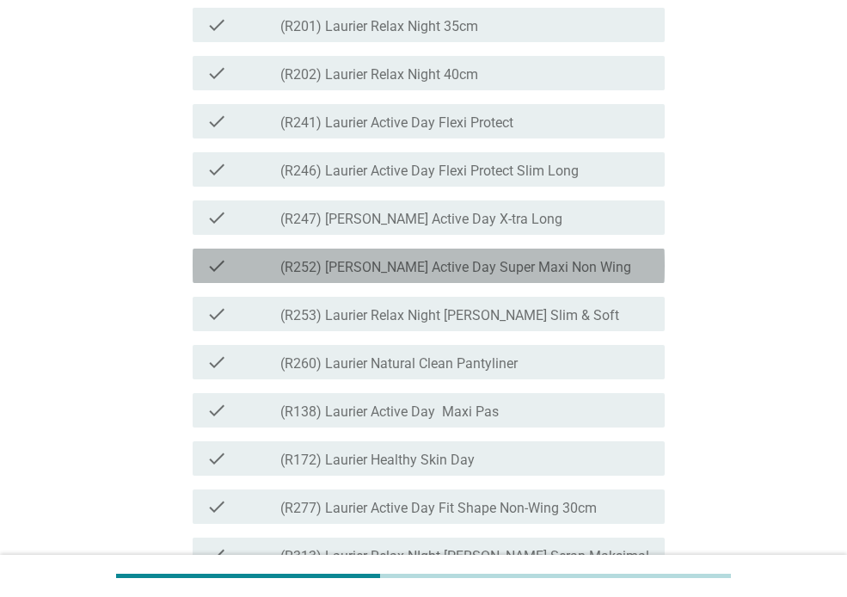
click at [555, 276] on label "(R252) [PERSON_NAME] Active Day Super Maxi Non Wing" at bounding box center [455, 267] width 351 height 17
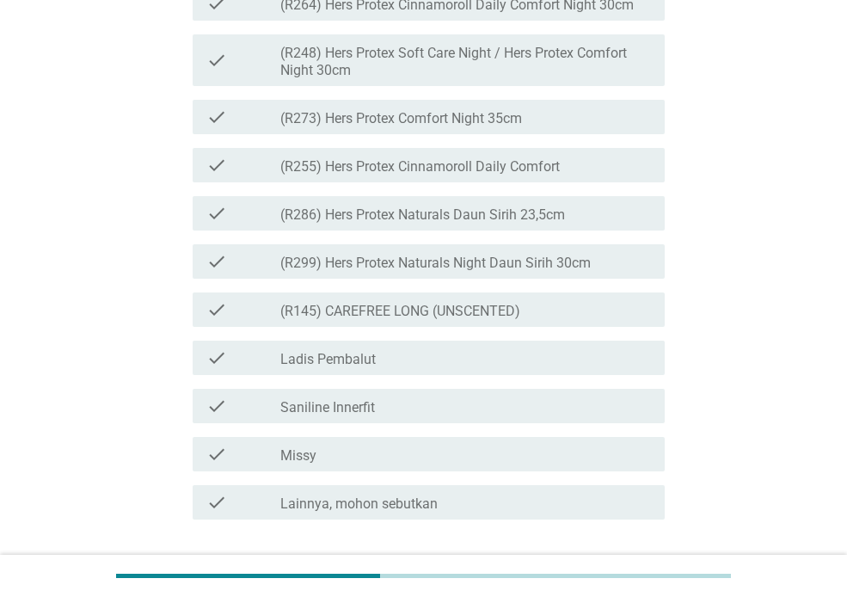
scroll to position [4639, 0]
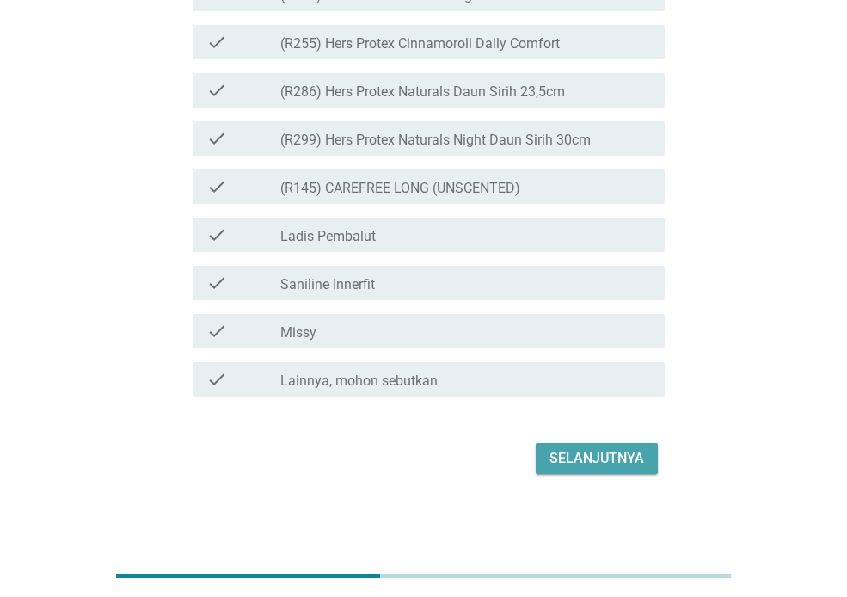
click at [623, 448] on div "Selanjutnya" at bounding box center [596, 458] width 95 height 21
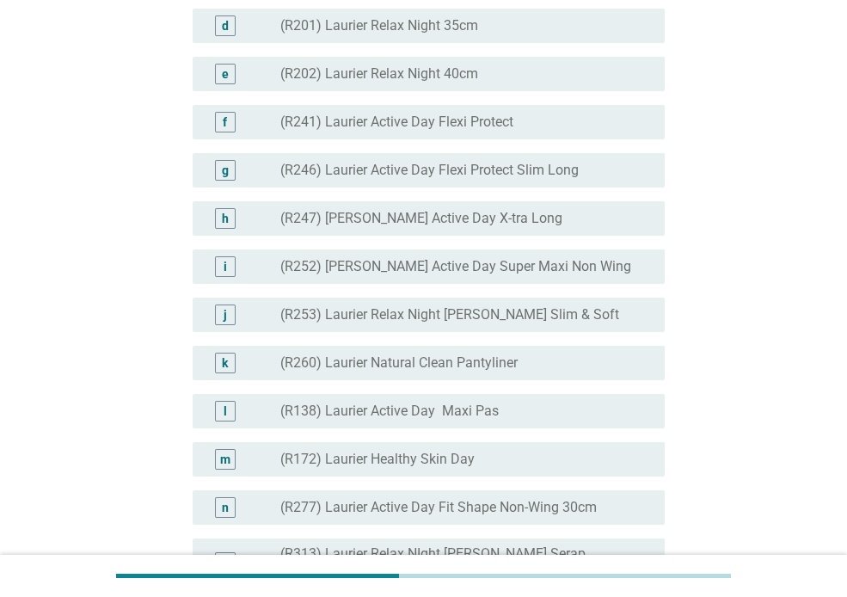
scroll to position [2111, 0]
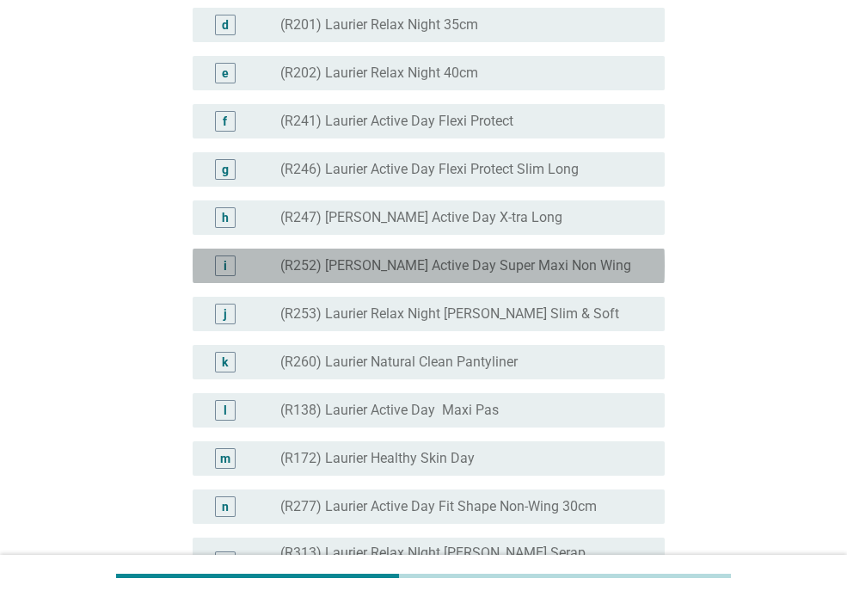
click at [542, 274] on label "(R252) [PERSON_NAME] Active Day Super Maxi Non Wing" at bounding box center [455, 265] width 351 height 17
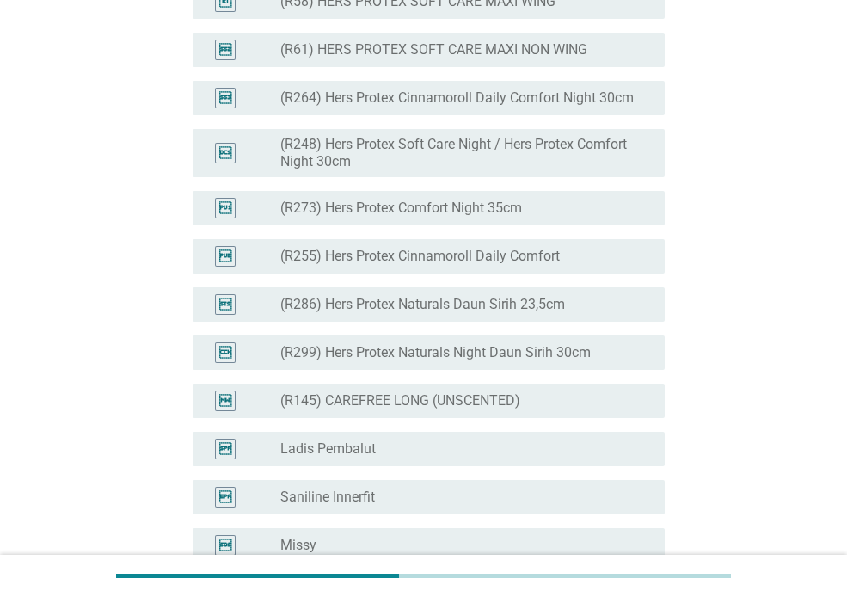
scroll to position [4463, 0]
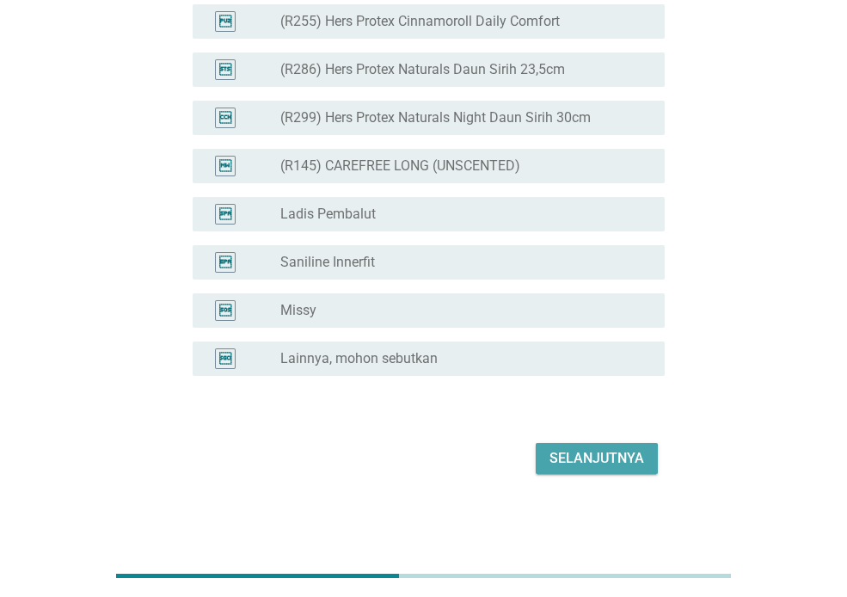
click at [603, 455] on div "Selanjutnya" at bounding box center [596, 458] width 95 height 21
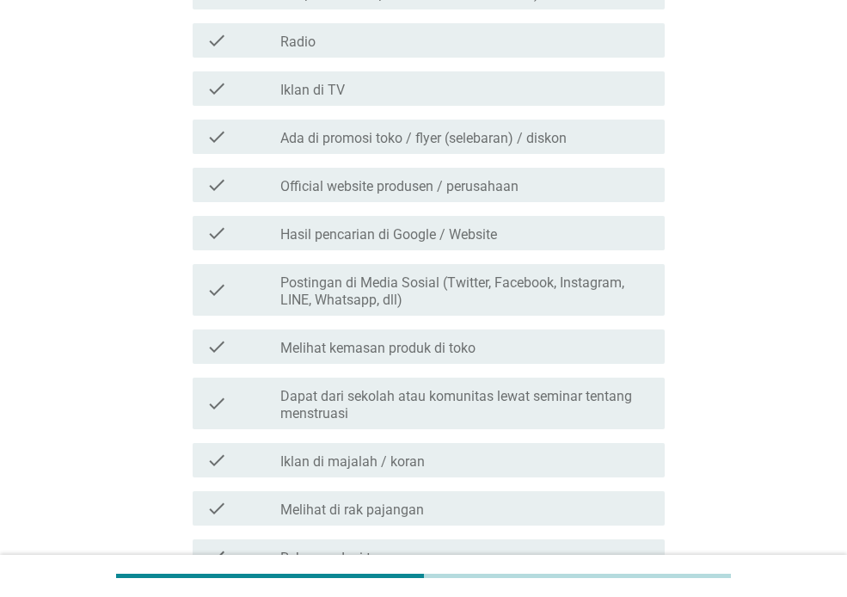
scroll to position [1013, 0]
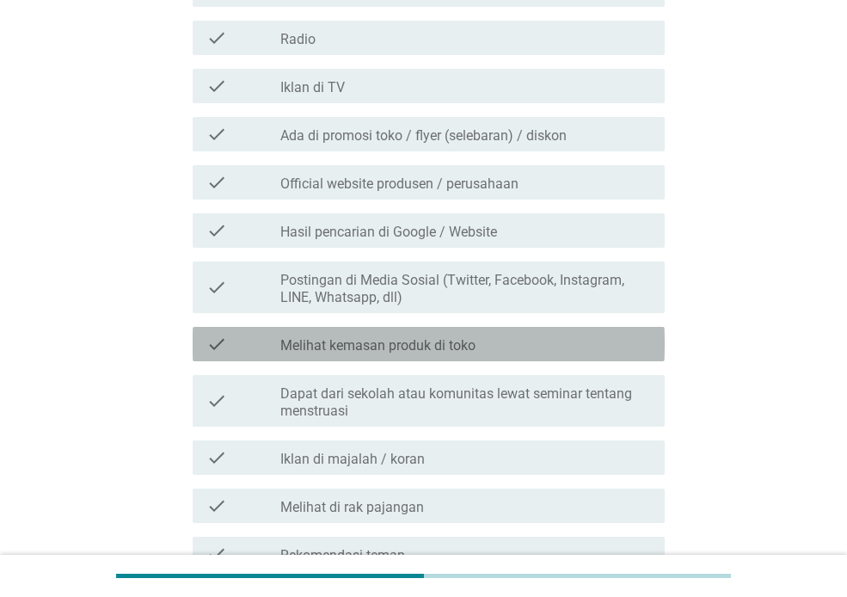
click at [580, 338] on div "check_box_outline_blank Melihat kemasan produk di toko" at bounding box center [465, 344] width 371 height 21
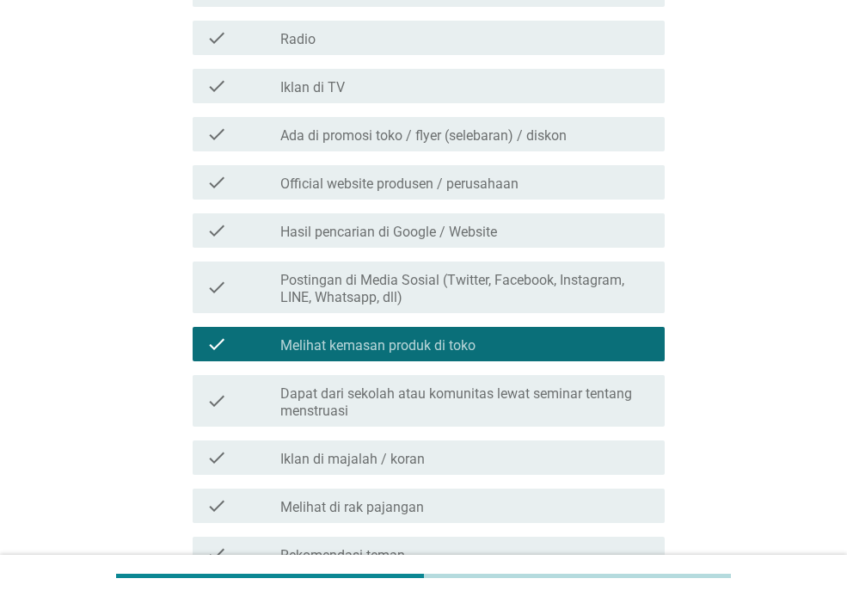
scroll to position [1301, 0]
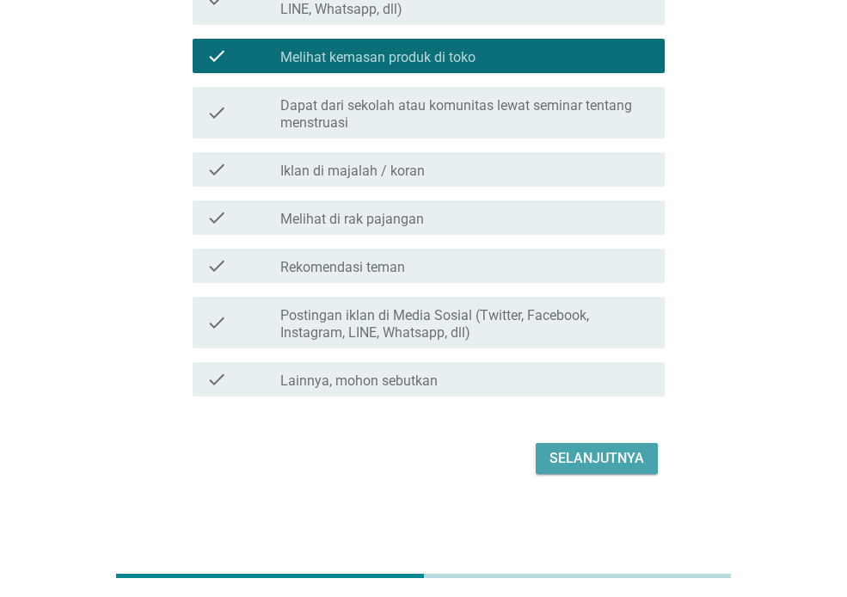
click at [610, 455] on div "Selanjutnya" at bounding box center [596, 458] width 95 height 21
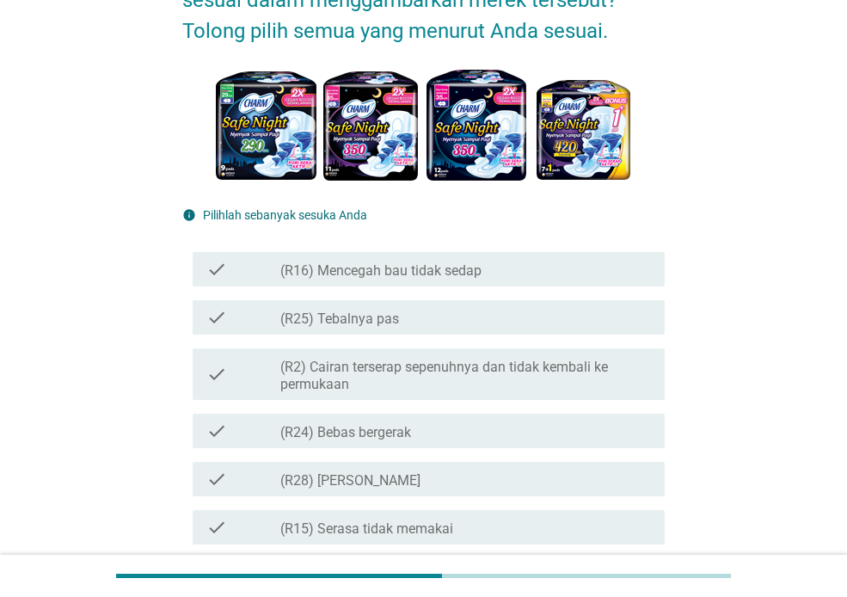
scroll to position [203, 0]
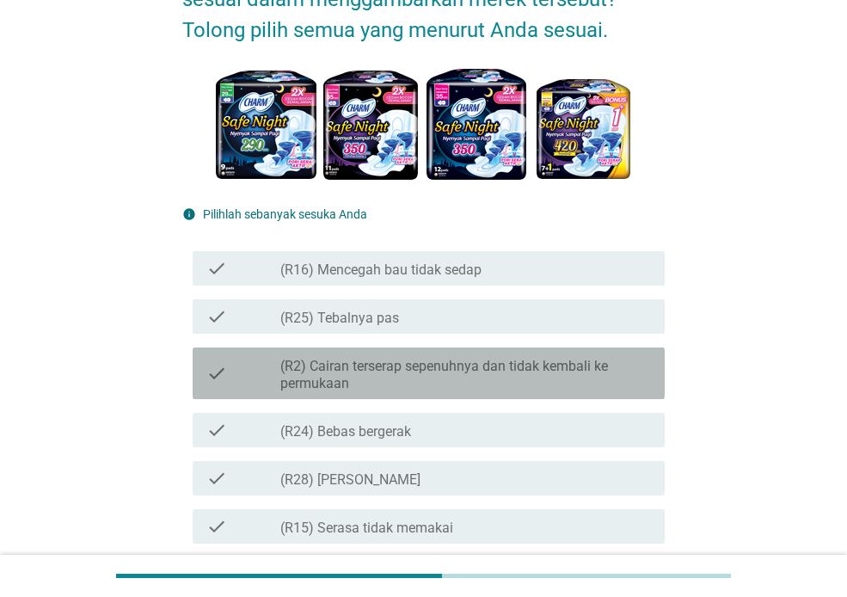
click at [644, 387] on label "(R2) Cairan terserap sepenuhnya dan tidak kembali ke permukaan" at bounding box center [465, 375] width 371 height 34
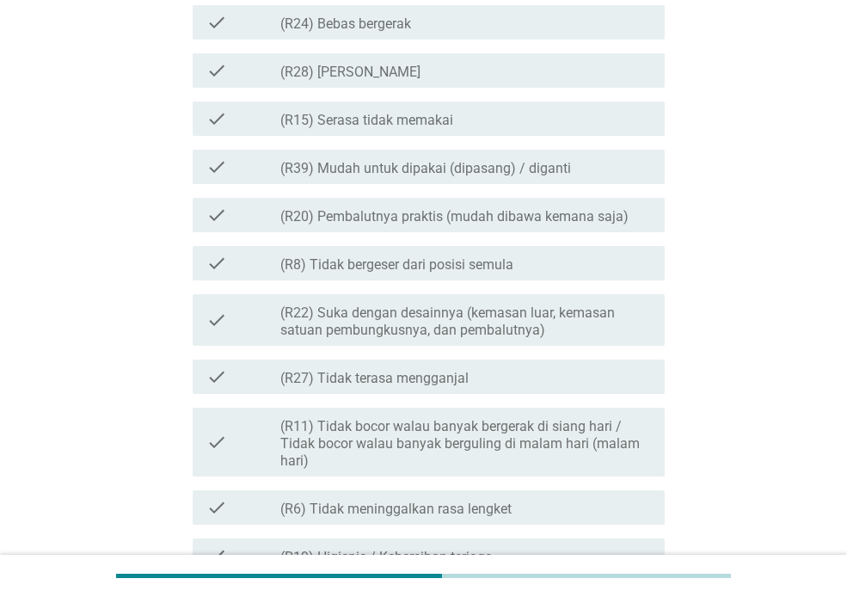
scroll to position [619, 0]
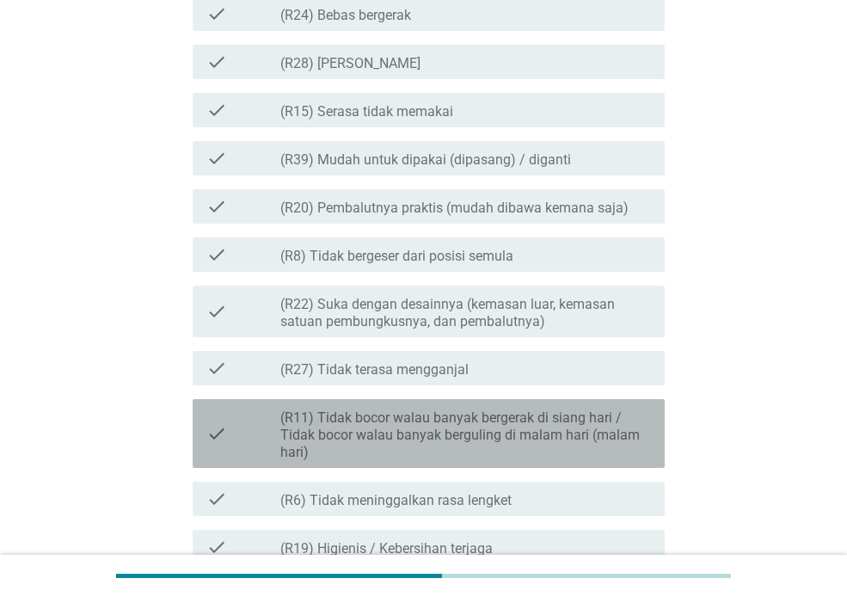
click at [617, 426] on label "(R11) Tidak bocor walau banyak bergerak di siang hari / Tidak bocor walau banya…" at bounding box center [465, 435] width 371 height 52
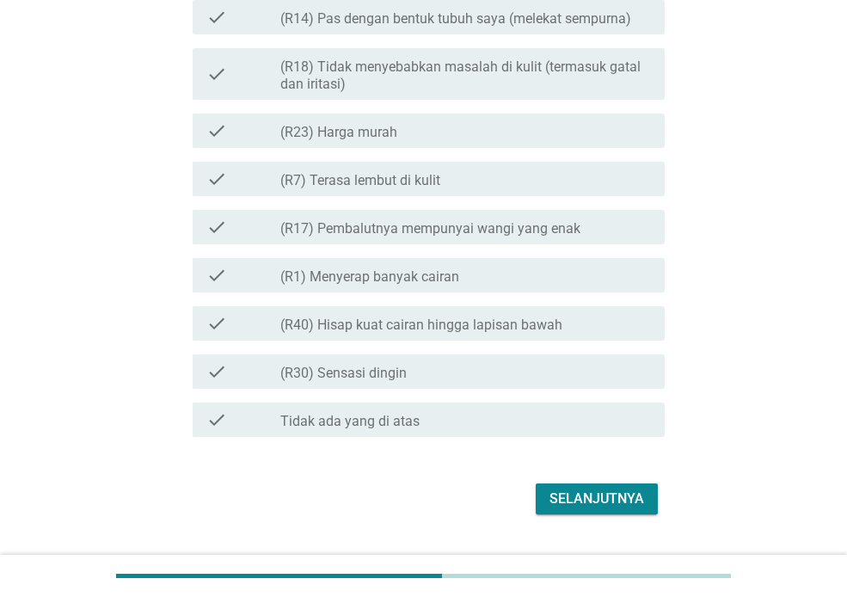
scroll to position [1911, 0]
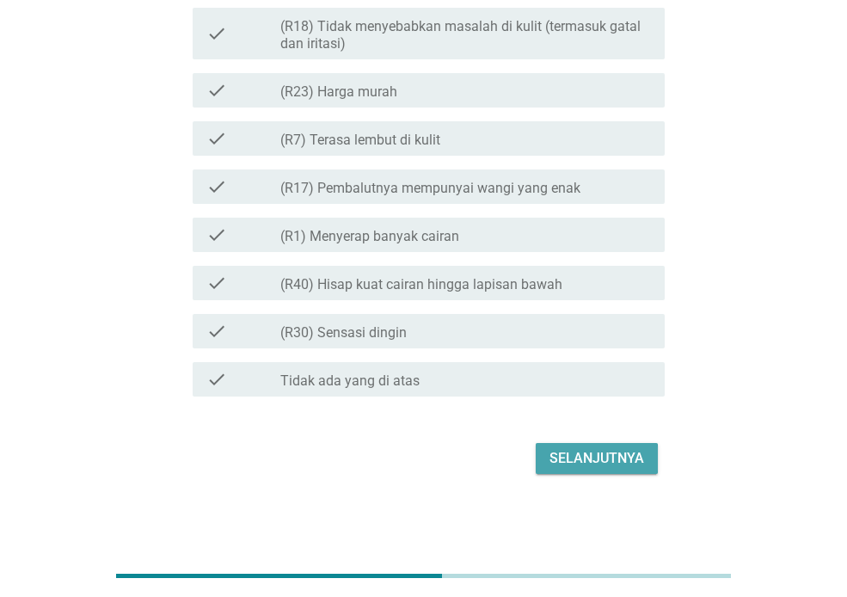
click at [614, 445] on button "Selanjutnya" at bounding box center [597, 458] width 122 height 31
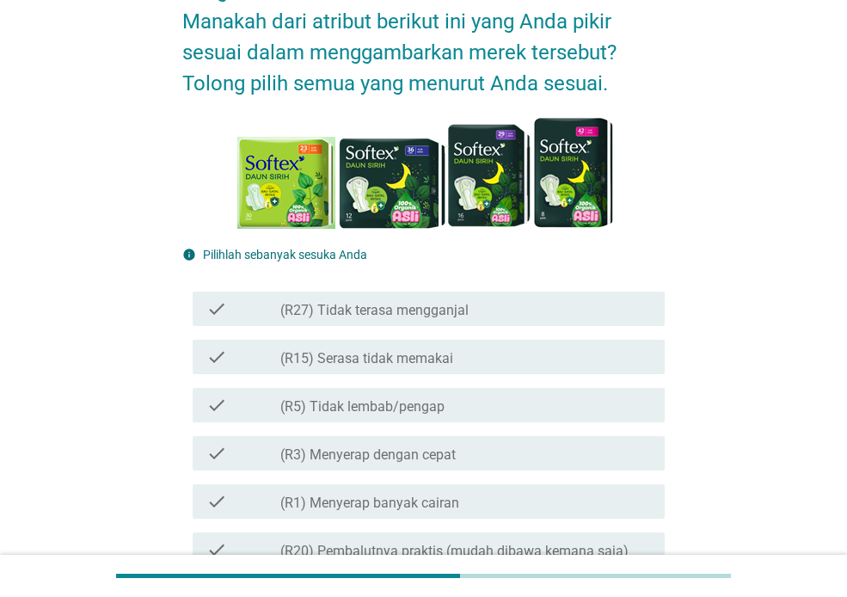
scroll to position [150, 0]
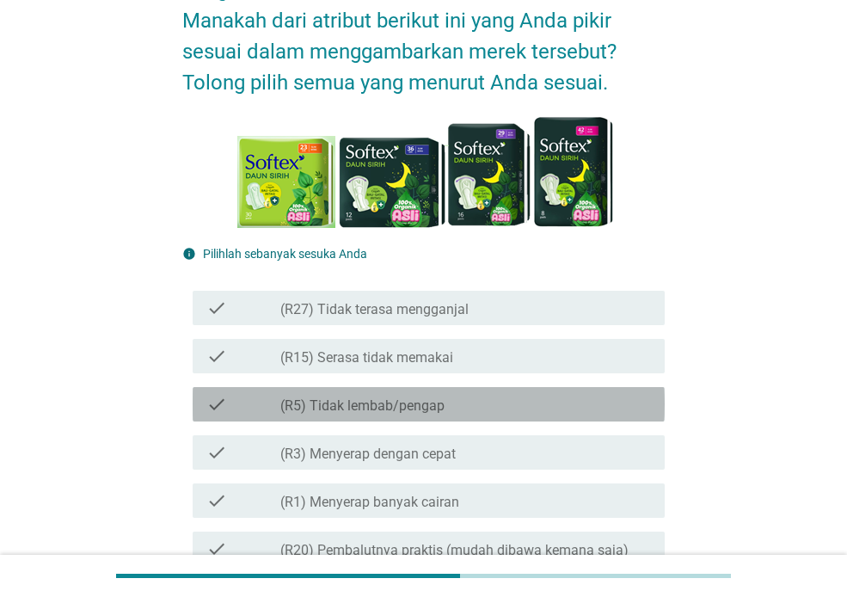
click at [620, 391] on div "check check_box_outline_blank (R5) Tidak lembab/pengap" at bounding box center [429, 404] width 472 height 34
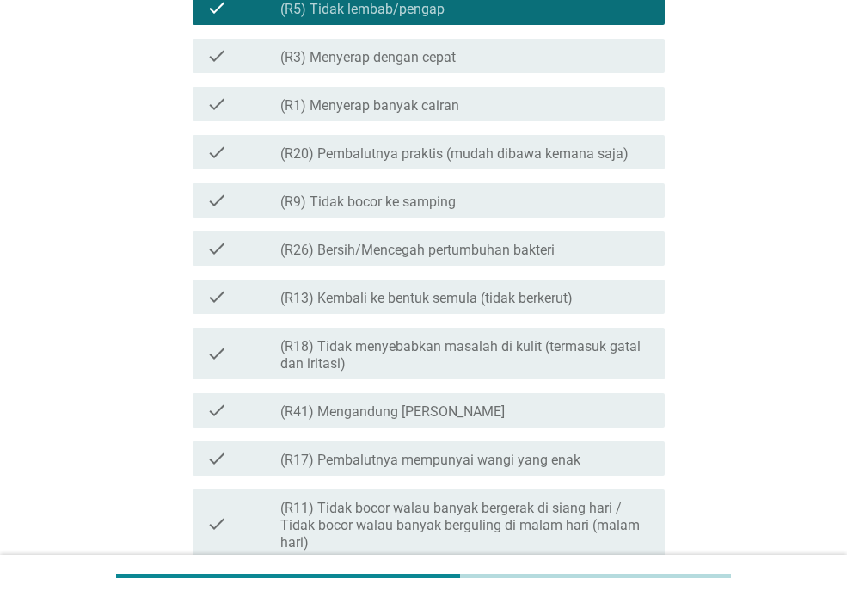
scroll to position [548, 0]
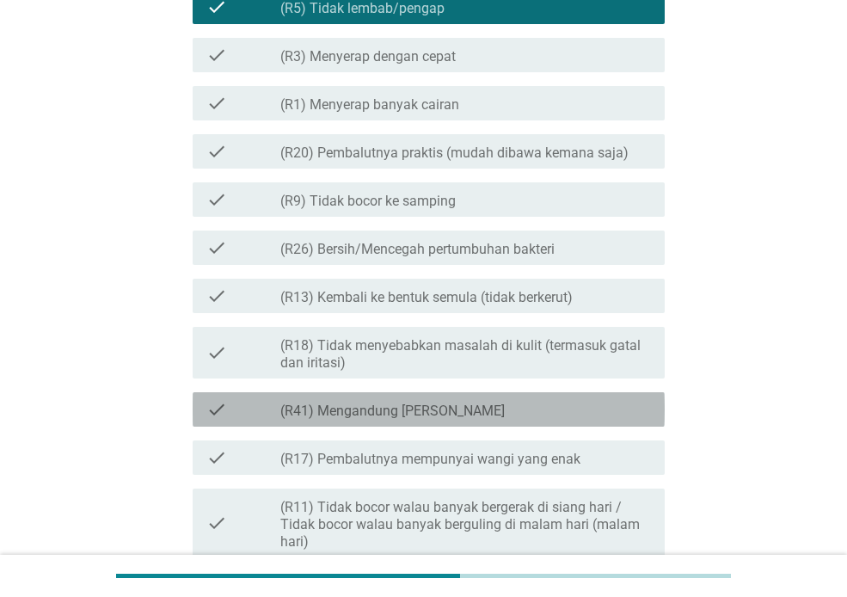
click at [618, 407] on div "check_box_outline_blank (R41) Mengandung Daun Sirih" at bounding box center [465, 409] width 371 height 21
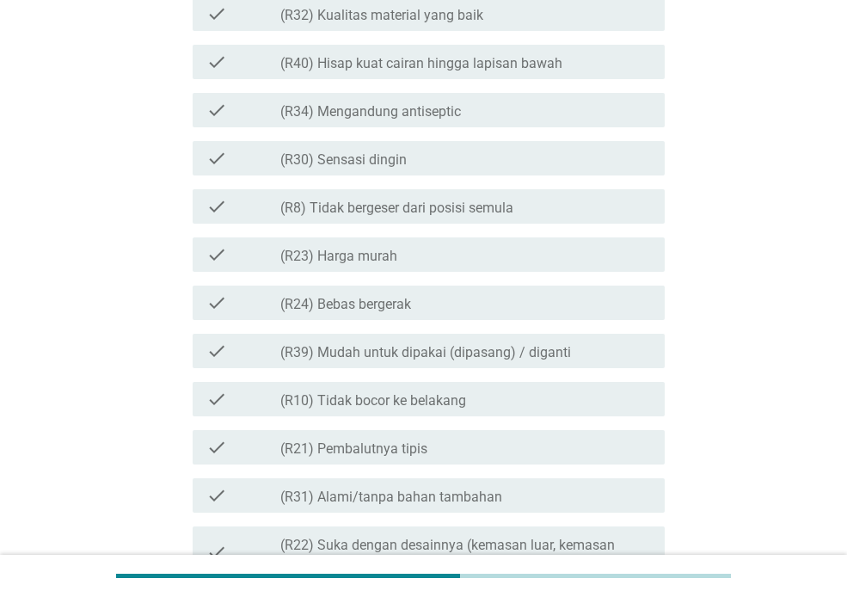
scroll to position [1270, 0]
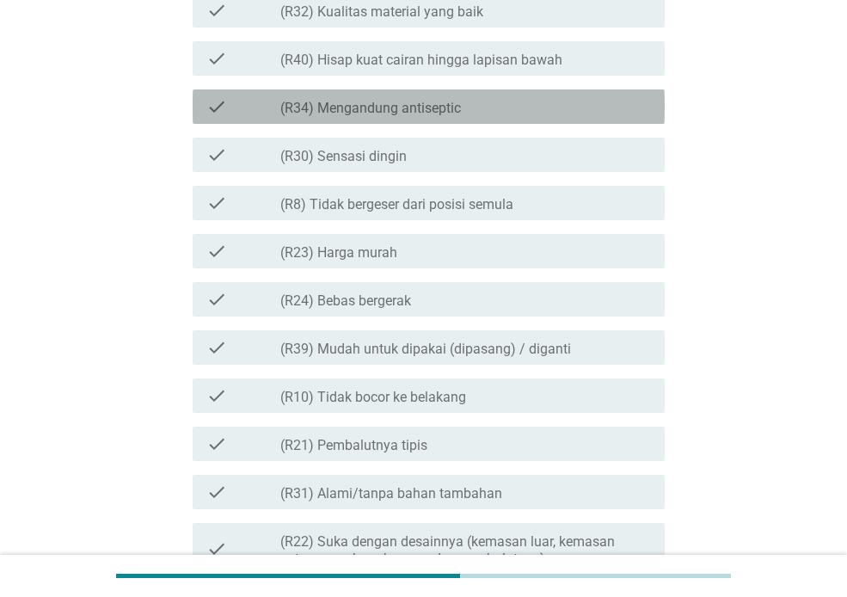
click at [626, 110] on div "check_box_outline_blank (R34) Mengandung antiseptic" at bounding box center [465, 106] width 371 height 21
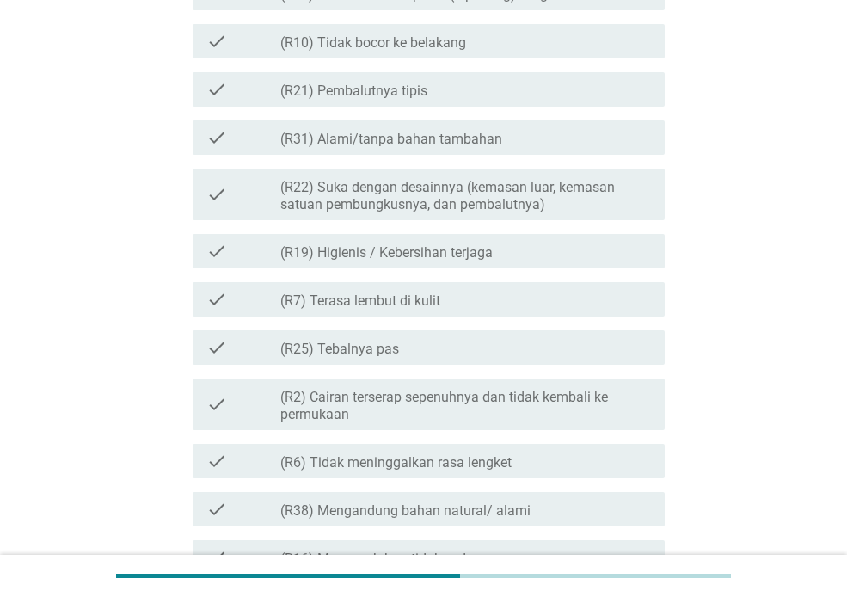
scroll to position [1898, 0]
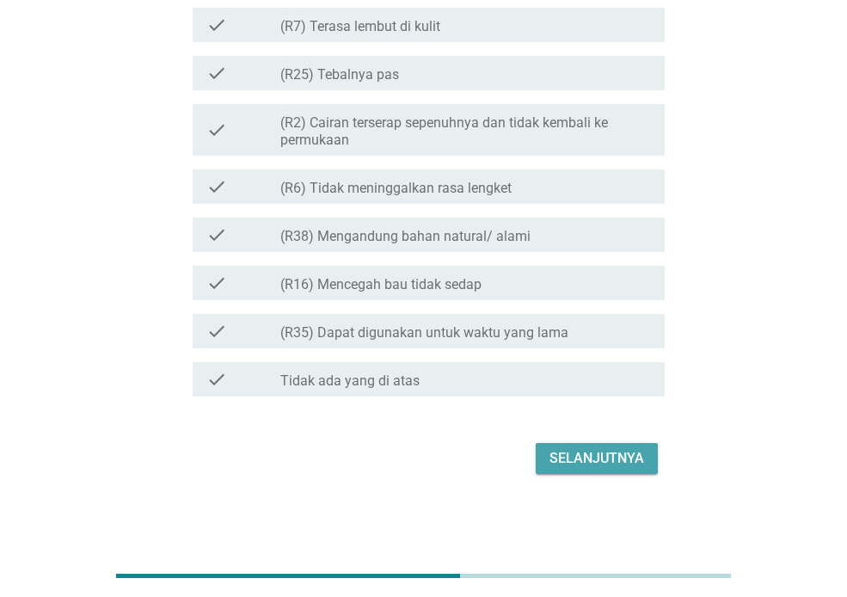
click at [602, 456] on div "Selanjutnya" at bounding box center [596, 458] width 95 height 21
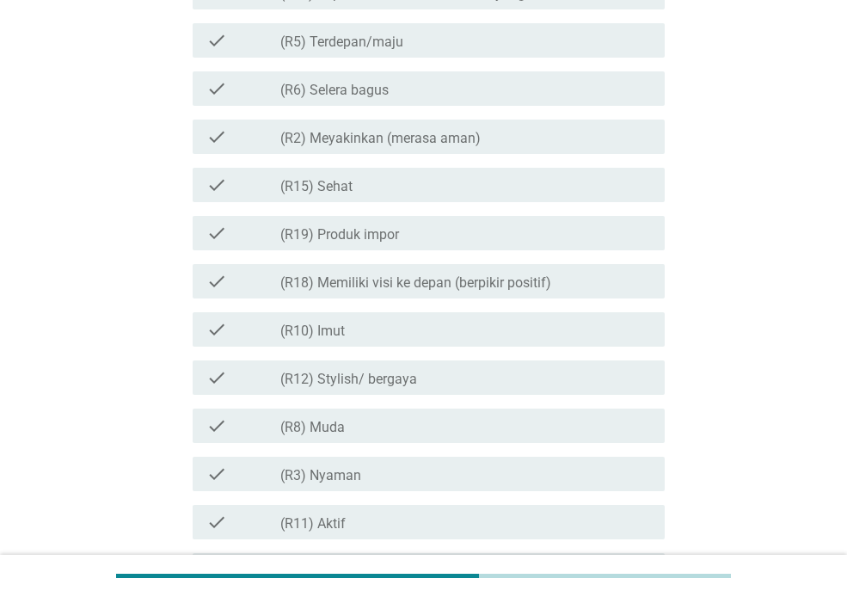
scroll to position [483, 0]
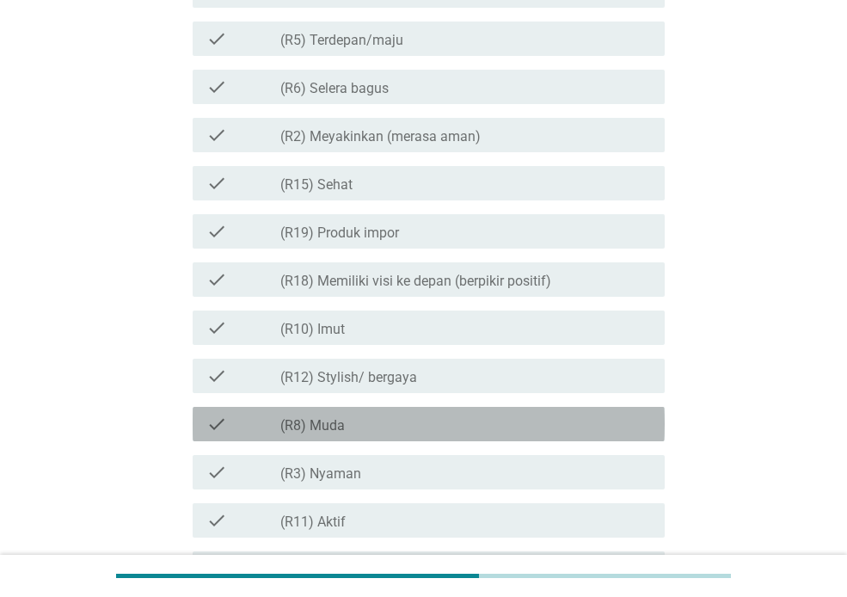
click at [501, 423] on div "check_box_outline_blank (R8) Muda" at bounding box center [465, 423] width 371 height 21
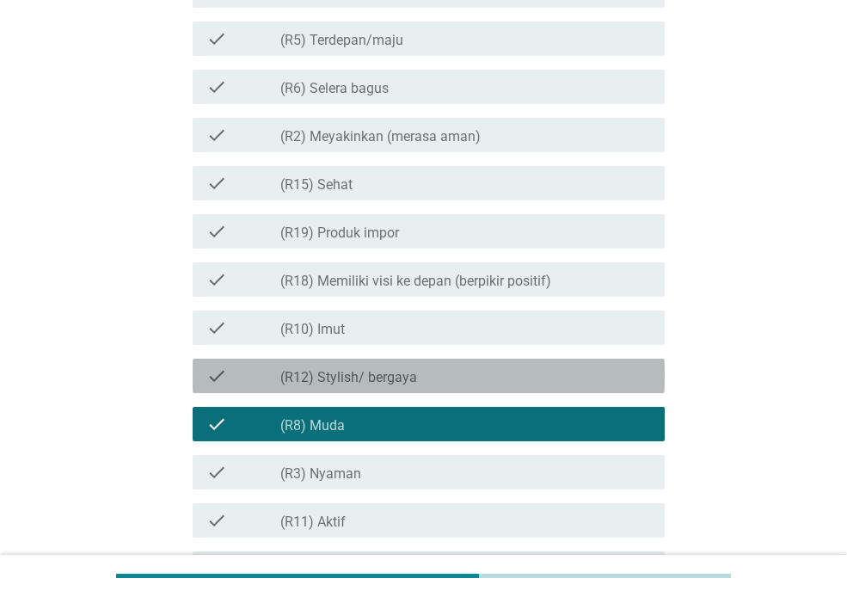
click at [525, 378] on div "check_box_outline_blank (R12) Stylish/ bergaya" at bounding box center [465, 375] width 371 height 21
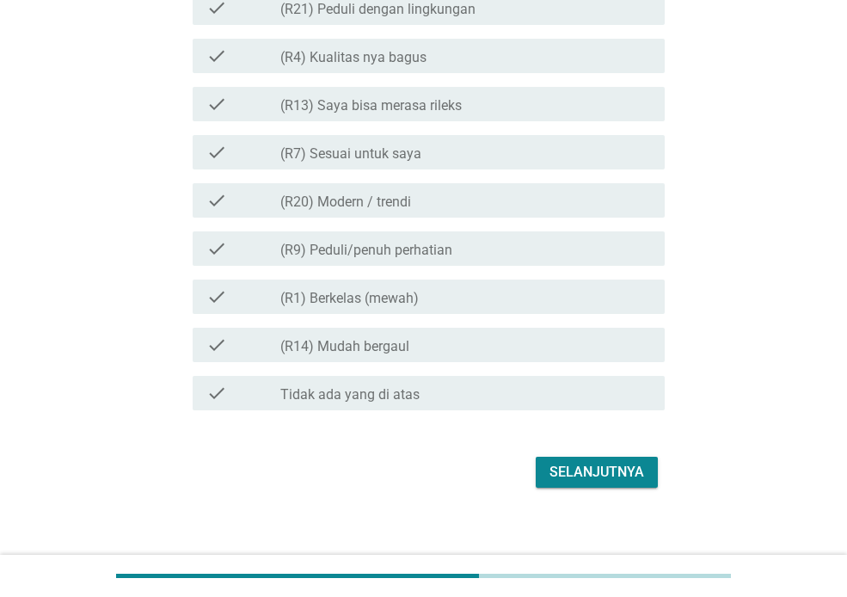
scroll to position [1057, 0]
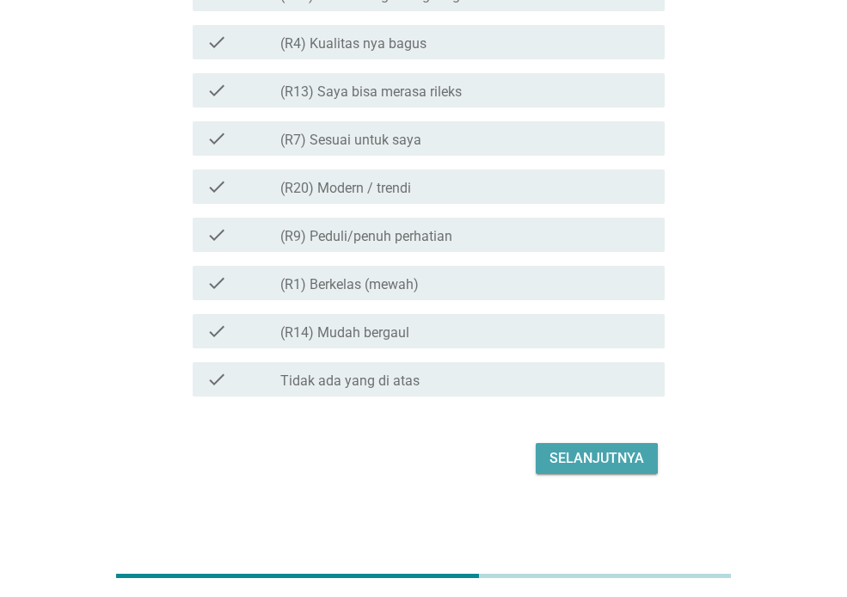
click at [565, 461] on div "Selanjutnya" at bounding box center [596, 458] width 95 height 21
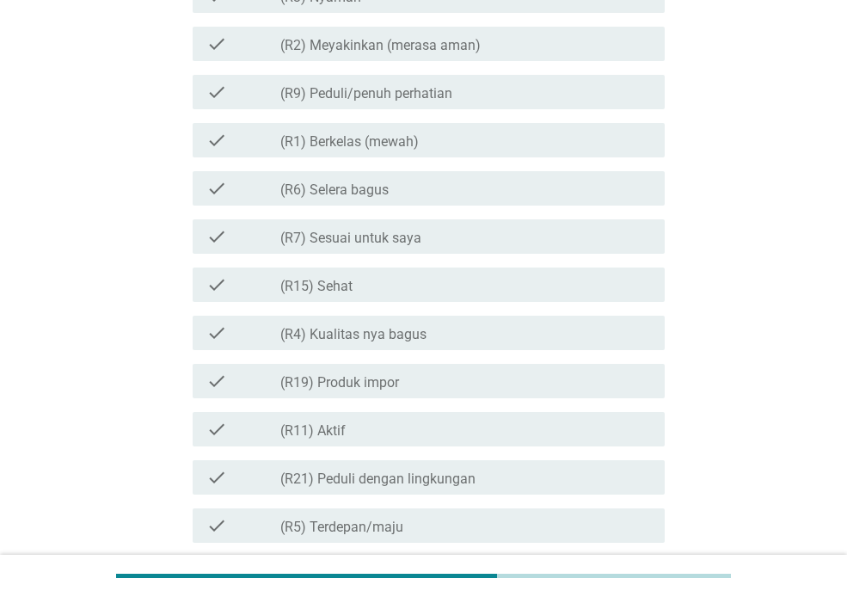
scroll to position [656, 0]
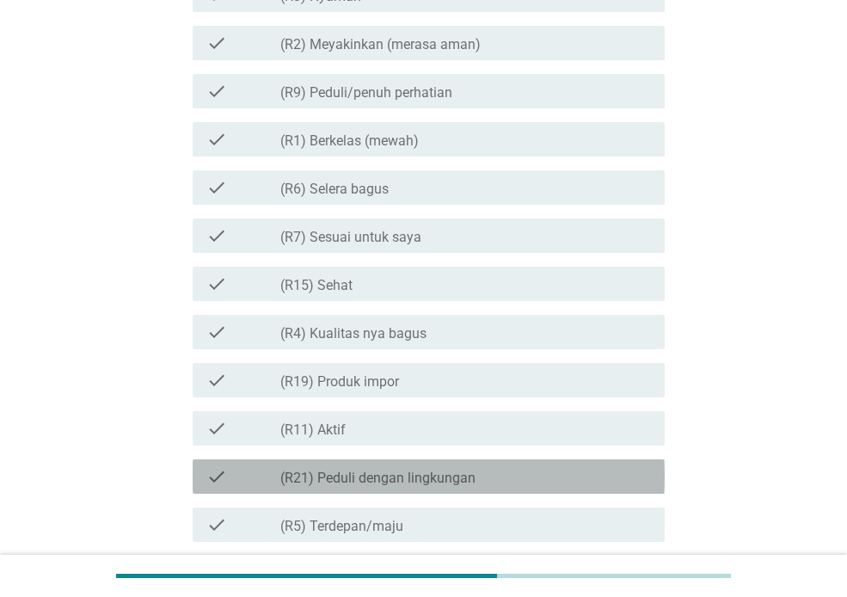
click at [510, 490] on div "check check_box_outline_blank (R21) Peduli dengan lingkungan" at bounding box center [429, 476] width 472 height 34
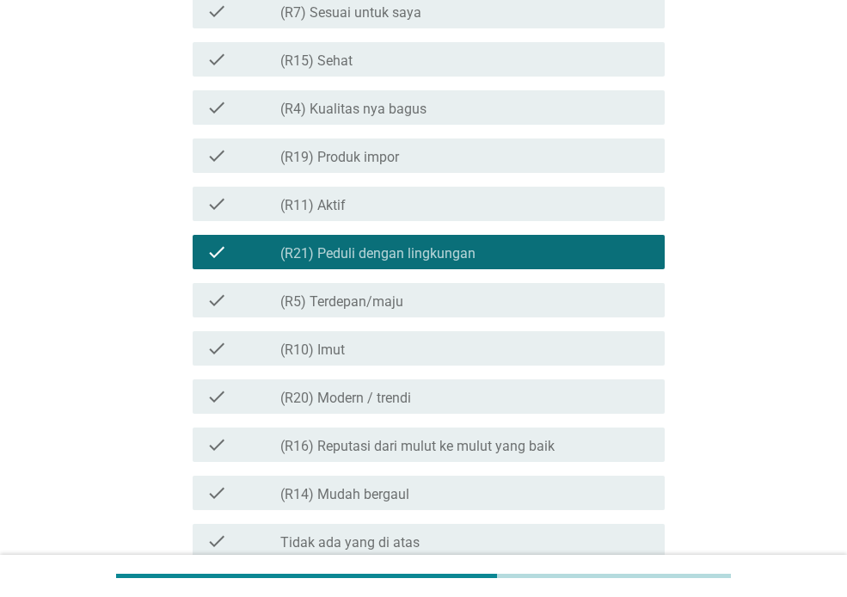
scroll to position [877, 0]
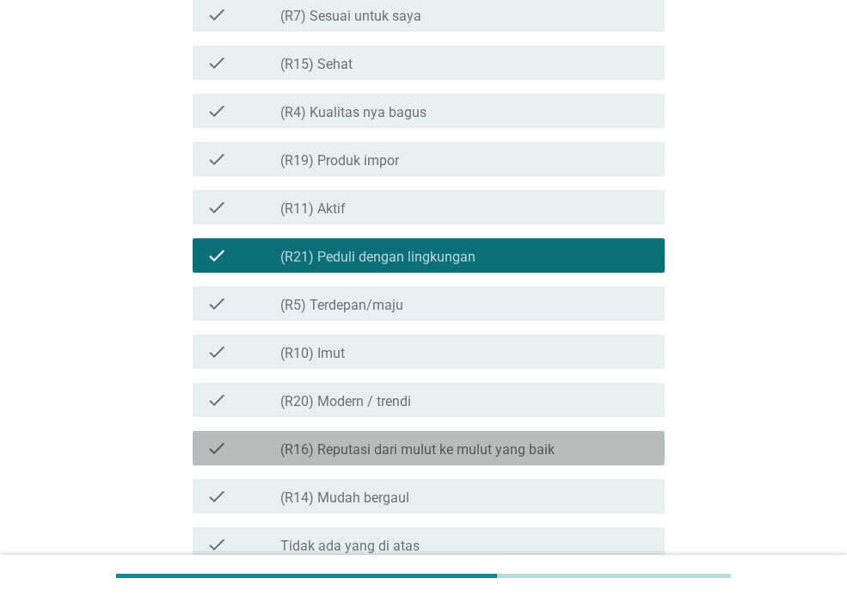
click at [518, 438] on div "check_box_outline_blank (R16) Reputasi dari mulut ke mulut yang baik" at bounding box center [465, 448] width 371 height 21
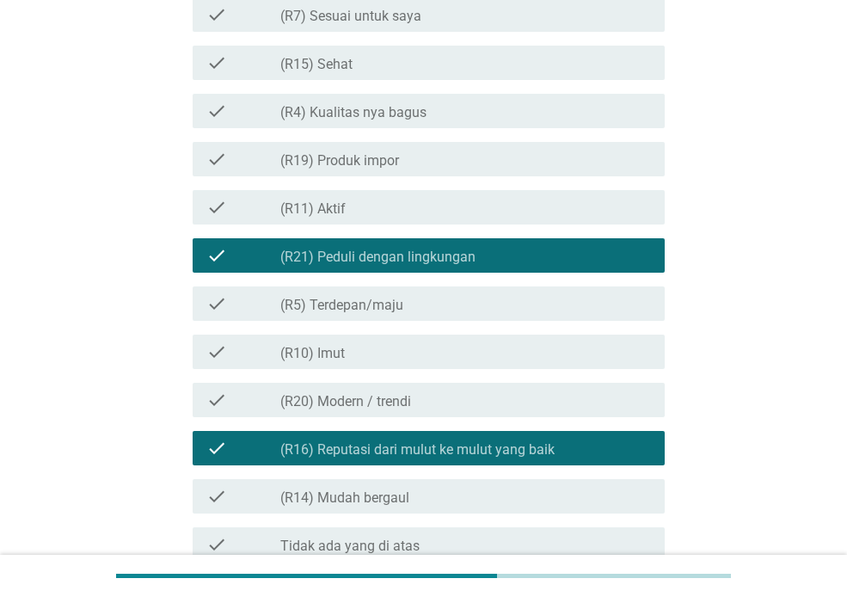
scroll to position [1042, 0]
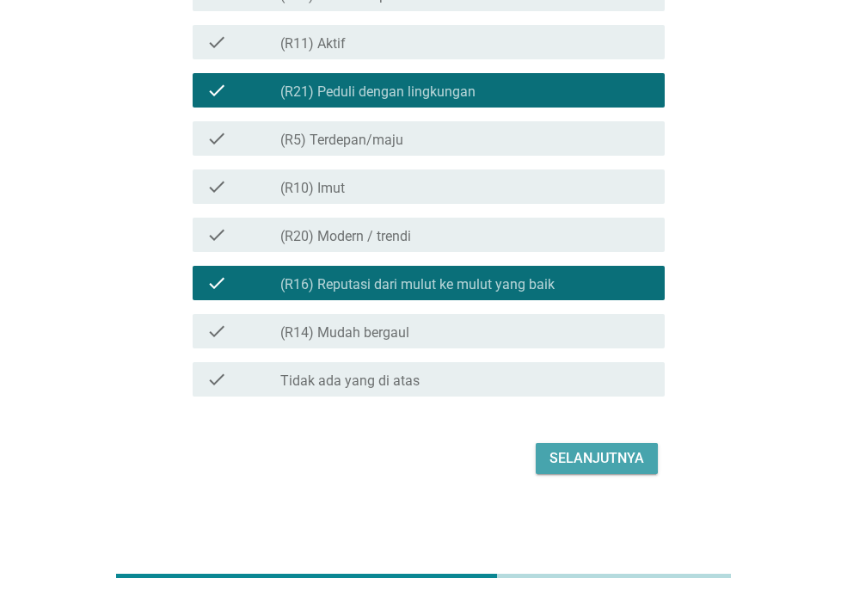
click at [591, 459] on div "Selanjutnya" at bounding box center [596, 458] width 95 height 21
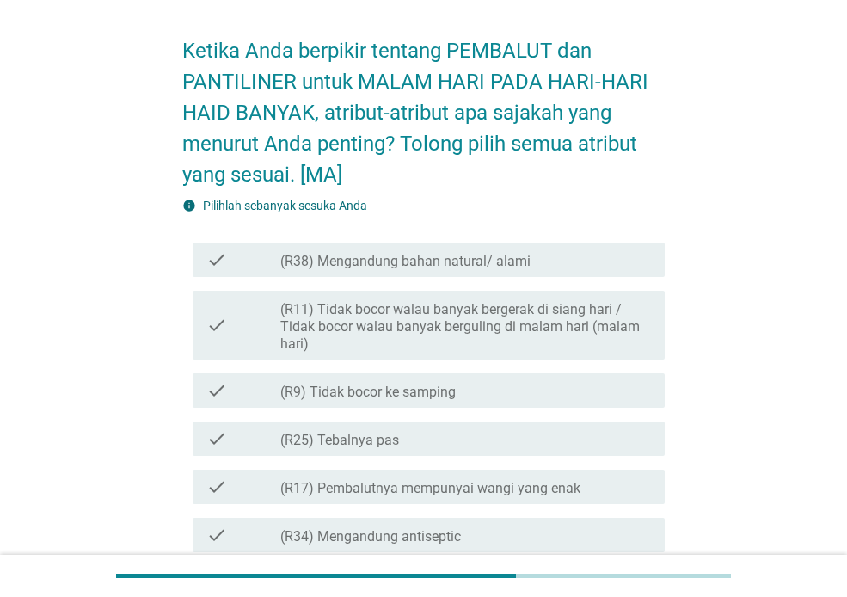
scroll to position [59, 0]
click at [363, 432] on label "(R25) Tebalnya pas" at bounding box center [339, 439] width 119 height 17
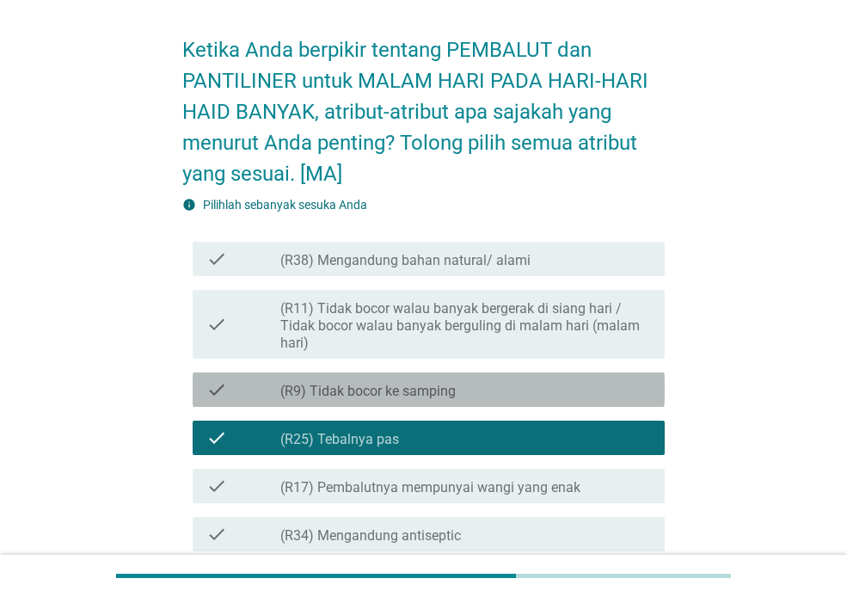
click at [365, 395] on label "(R9) Tidak bocor ke samping" at bounding box center [367, 391] width 175 height 17
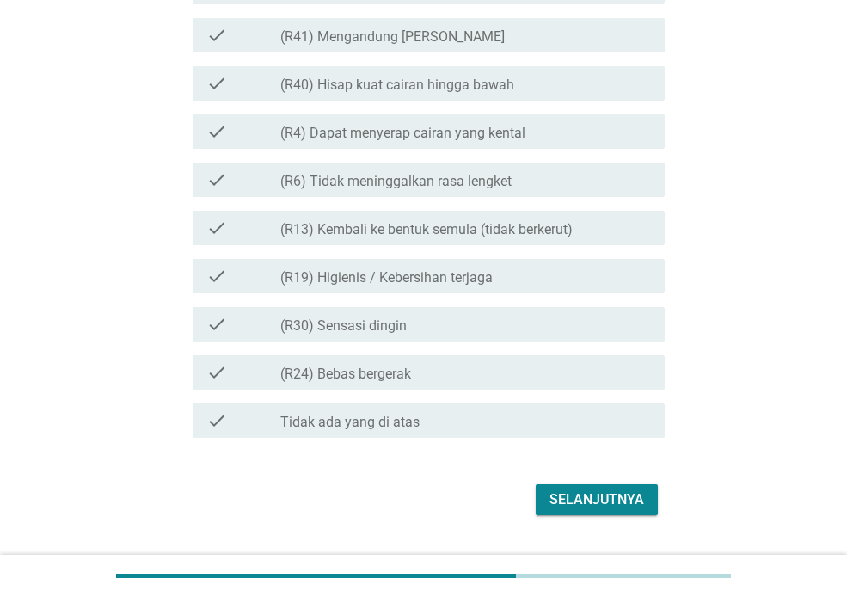
scroll to position [1718, 0]
click at [573, 493] on div "Selanjutnya" at bounding box center [596, 497] width 95 height 21
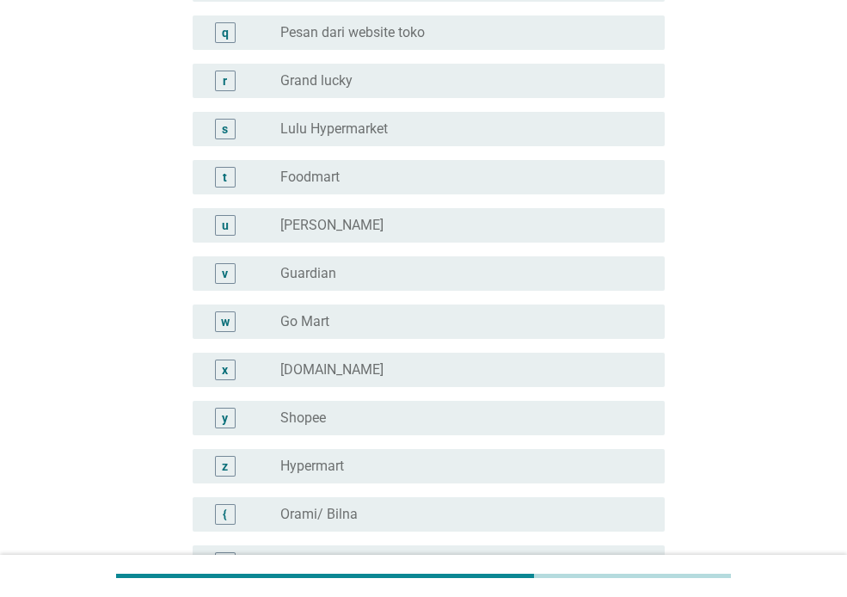
scroll to position [2480, 0]
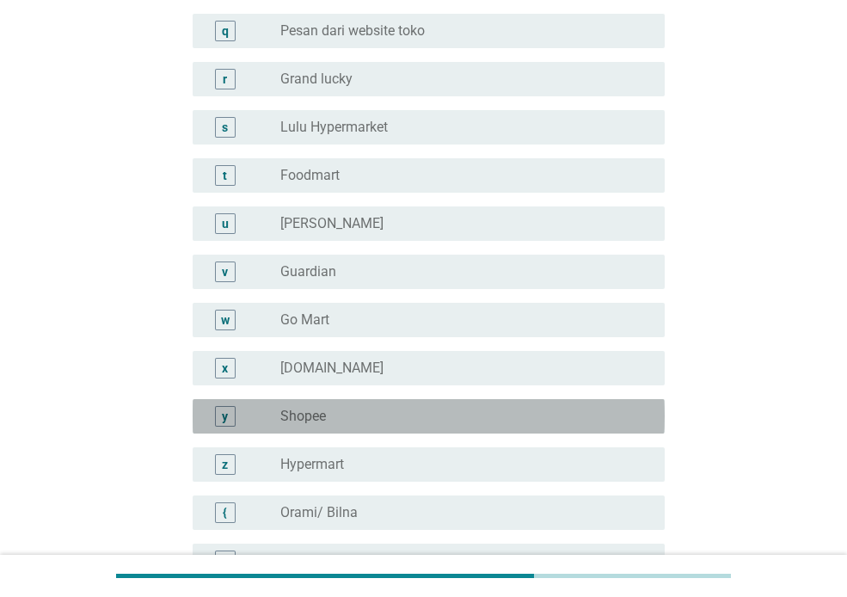
click at [596, 412] on div "radio_button_unchecked Shopee" at bounding box center [458, 415] width 357 height 17
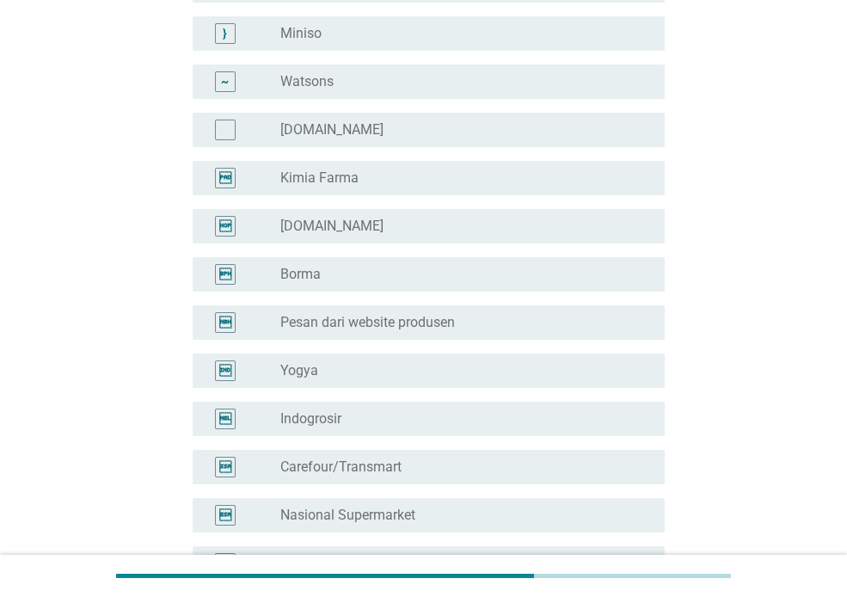
scroll to position [3260, 0]
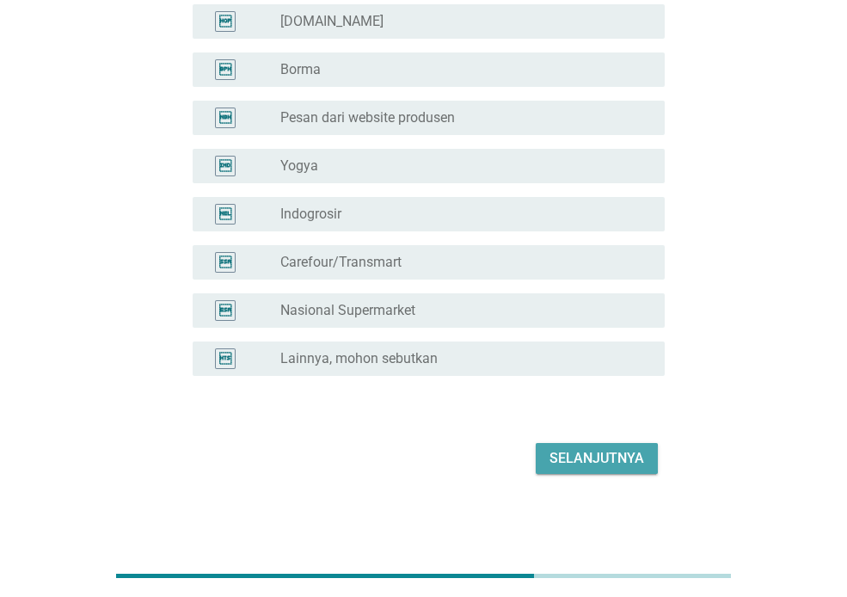
click at [603, 450] on div "Selanjutnya" at bounding box center [596, 458] width 95 height 21
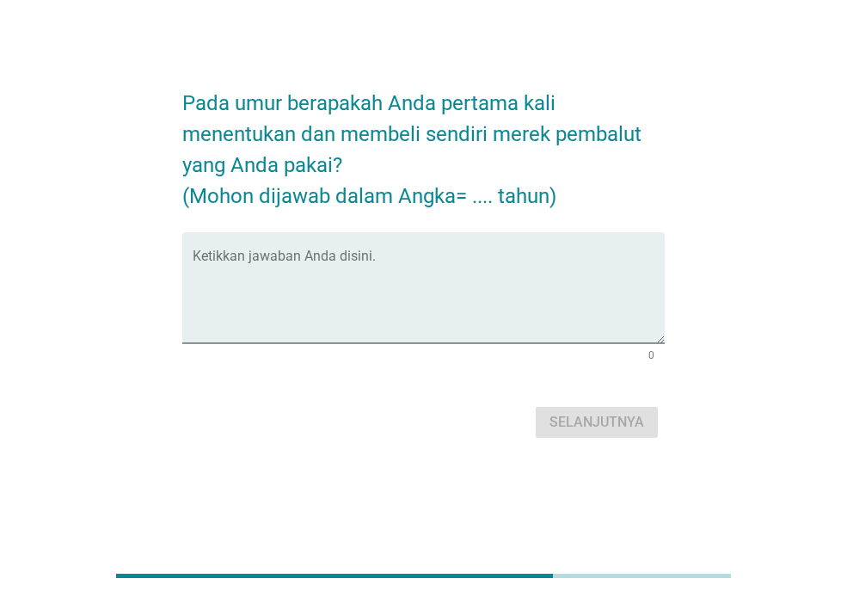
scroll to position [0, 0]
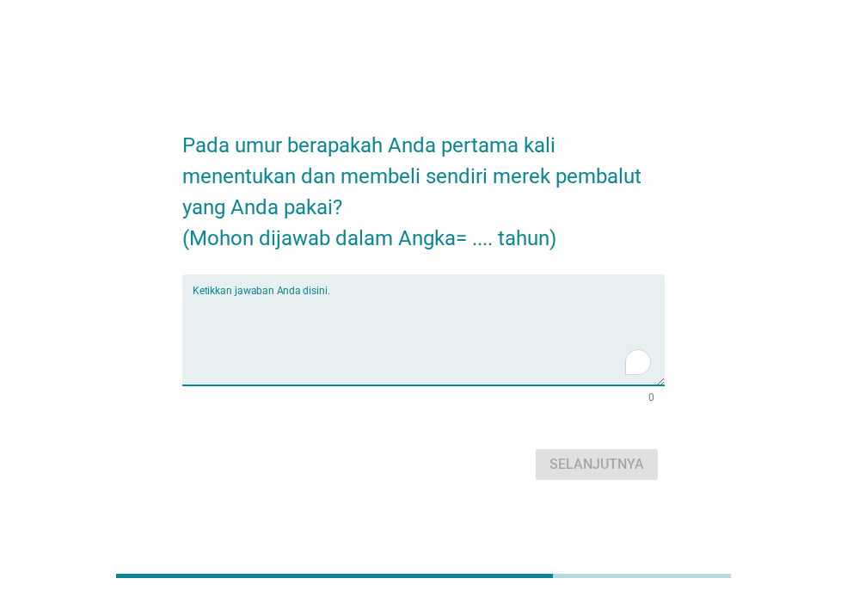
click at [593, 321] on textarea "To enrich screen reader interactions, please activate Accessibility in Grammarl…" at bounding box center [429, 340] width 472 height 90
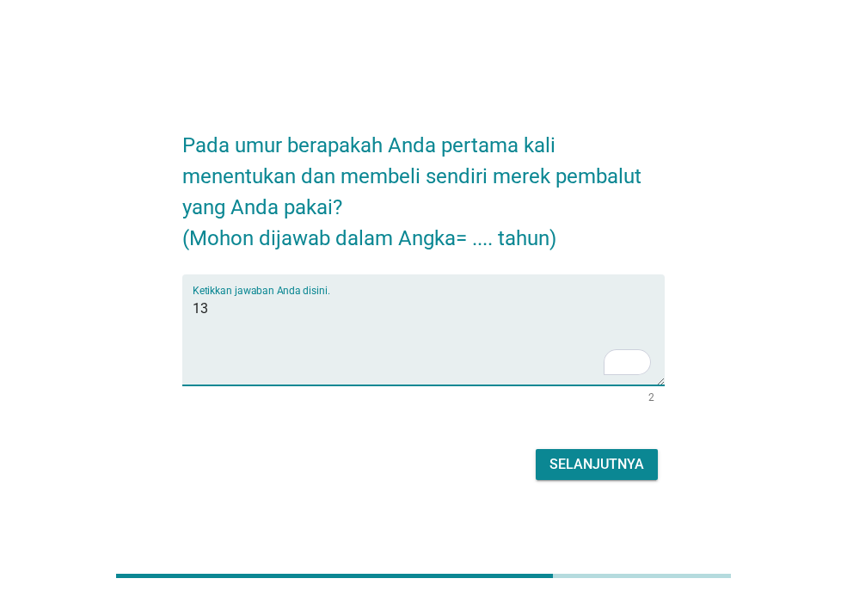
type textarea "13"
click at [585, 449] on button "Selanjutnya" at bounding box center [597, 464] width 122 height 31
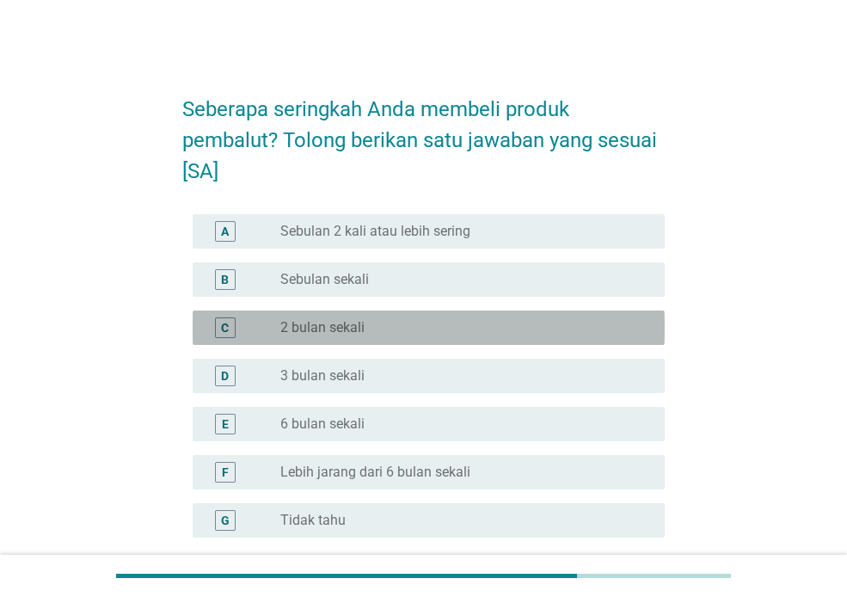
click at [588, 319] on div "radio_button_unchecked 2 bulan sekali" at bounding box center [458, 327] width 357 height 17
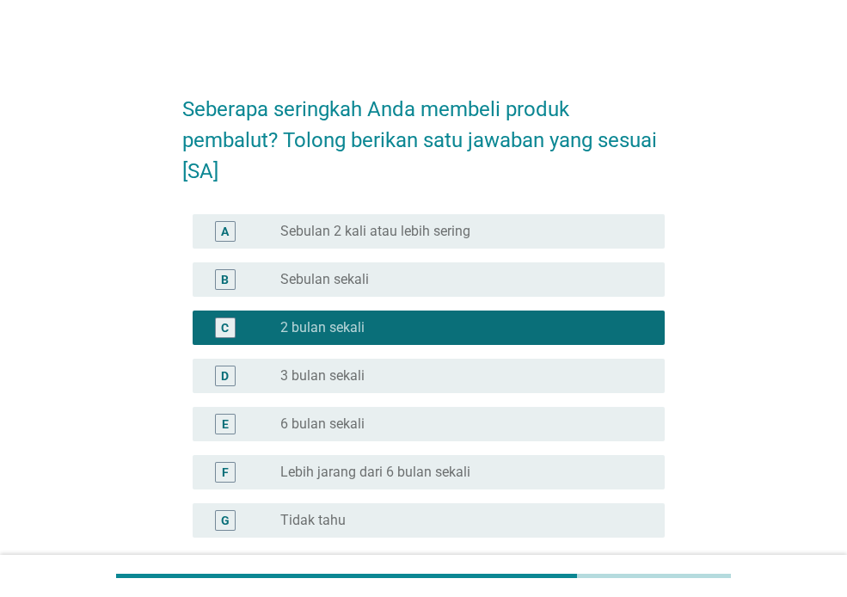
scroll to position [162, 0]
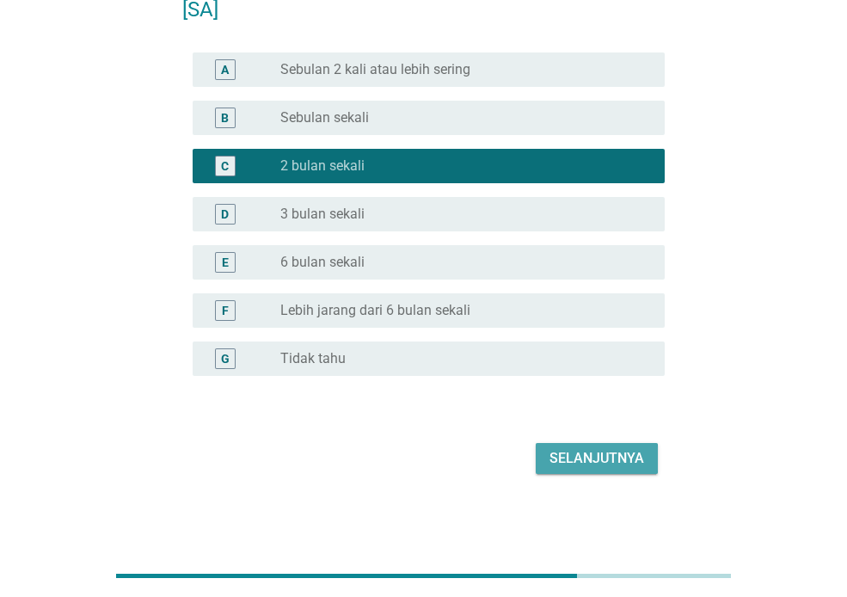
click at [581, 467] on div "Selanjutnya" at bounding box center [596, 458] width 95 height 21
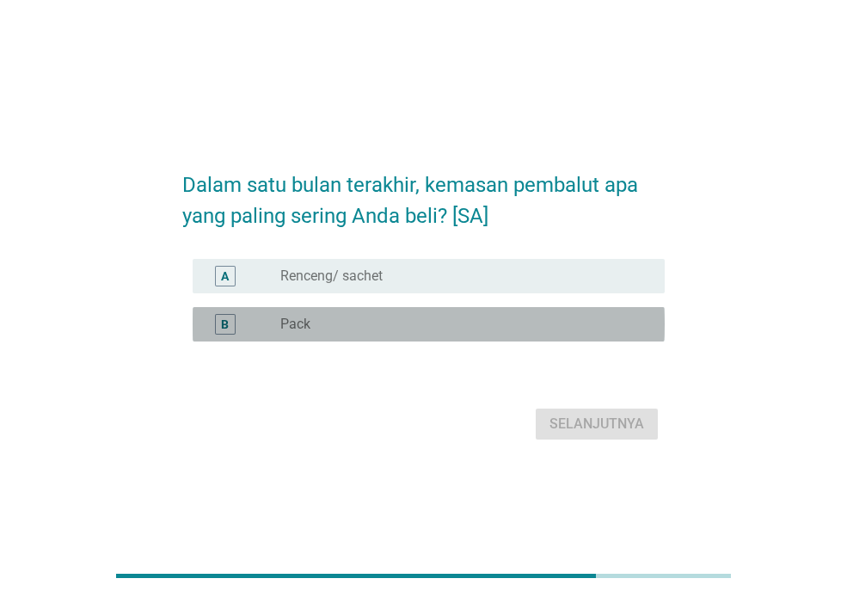
click at [582, 324] on div "radio_button_unchecked Pack" at bounding box center [458, 323] width 357 height 17
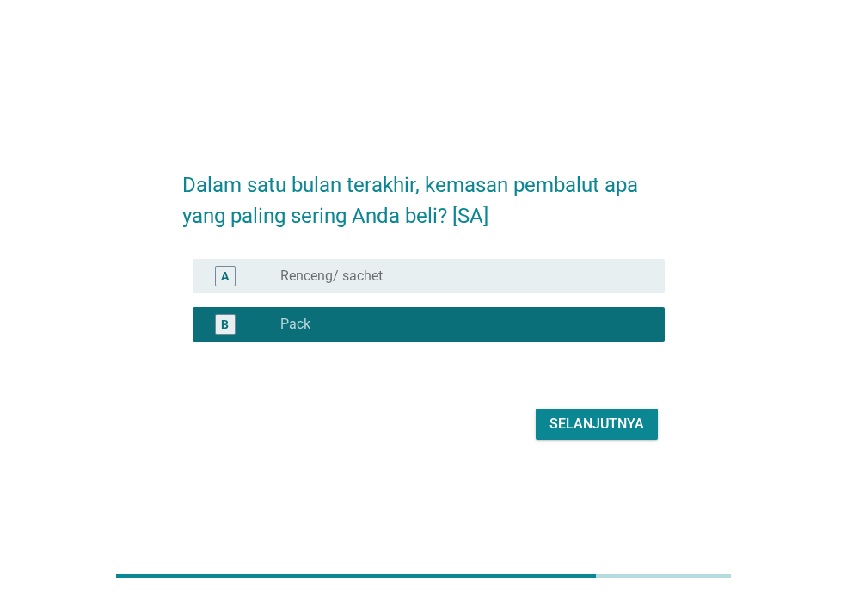
click at [581, 409] on button "Selanjutnya" at bounding box center [597, 423] width 122 height 31
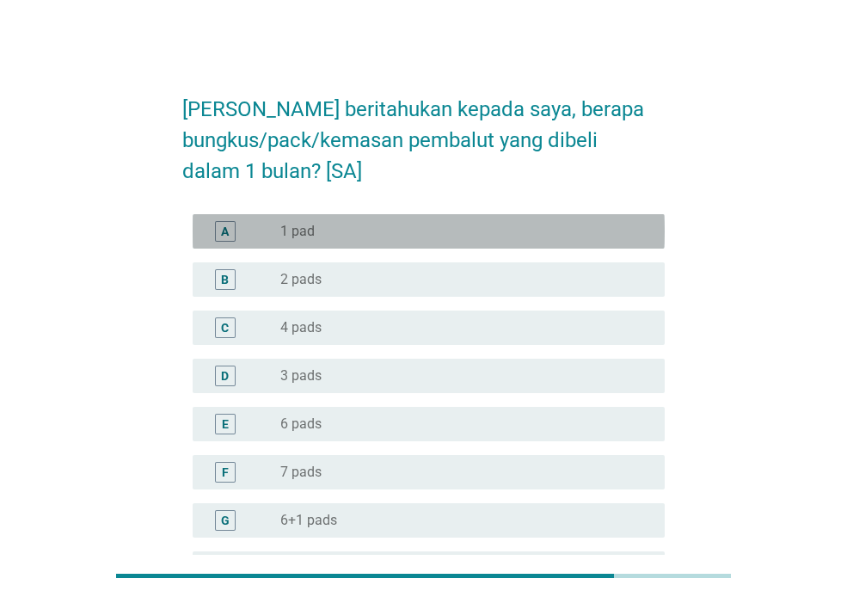
click at [622, 236] on div "radio_button_unchecked 1 pad" at bounding box center [458, 231] width 357 height 17
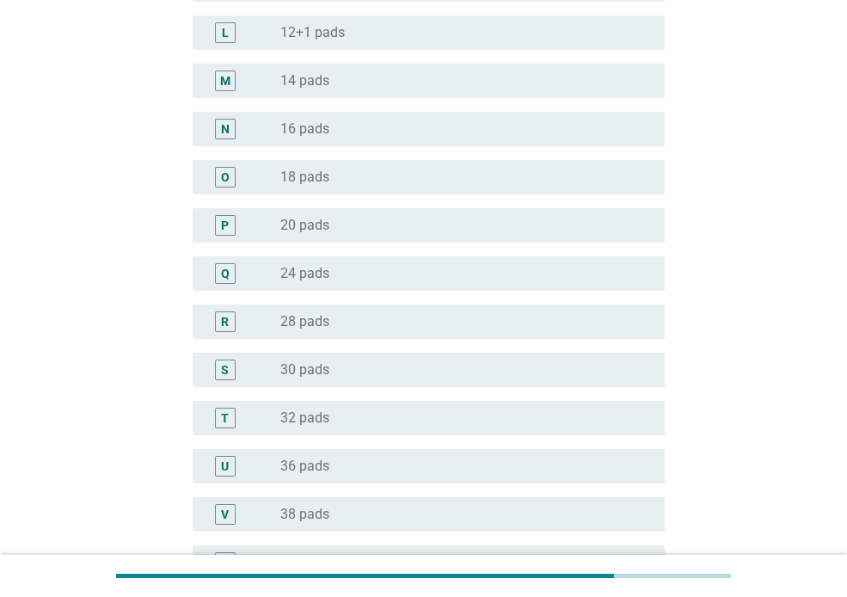
scroll to position [790, 0]
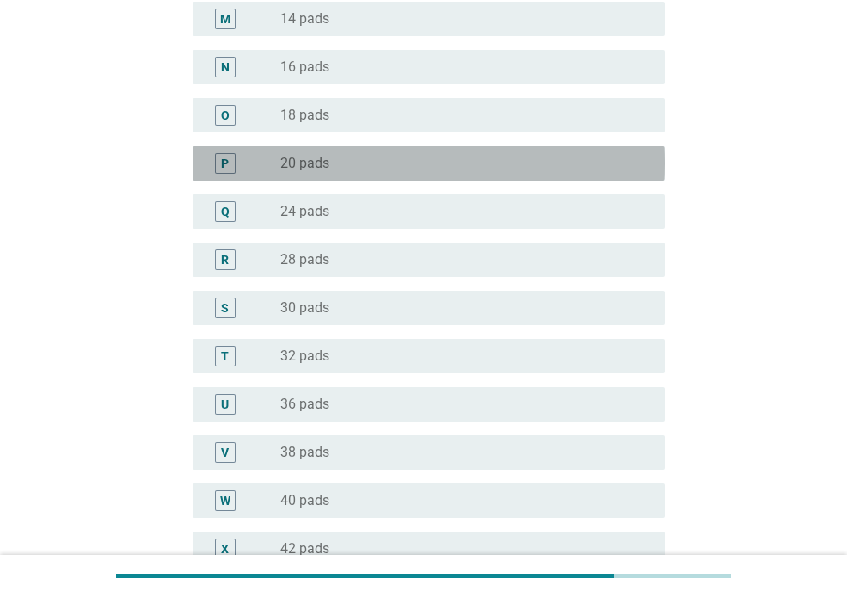
click at [575, 169] on div "radio_button_unchecked 20 pads" at bounding box center [458, 163] width 357 height 17
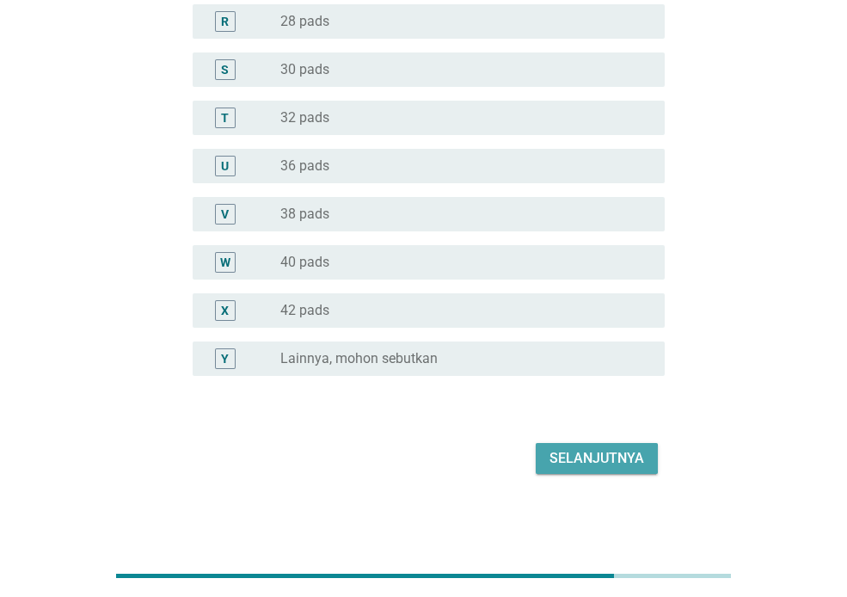
click at [592, 452] on div "Selanjutnya" at bounding box center [596, 458] width 95 height 21
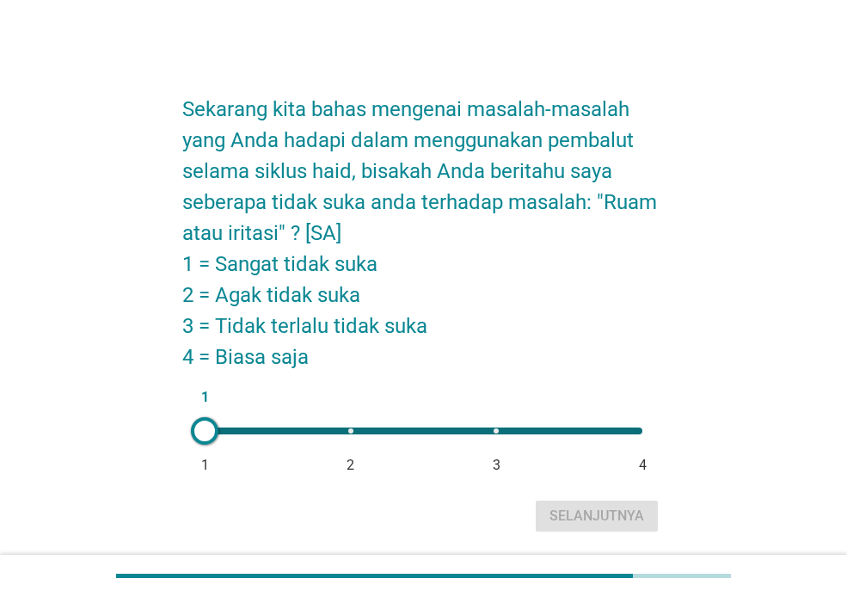
click at [452, 440] on div "1 1 2 3 4" at bounding box center [423, 430] width 465 height 34
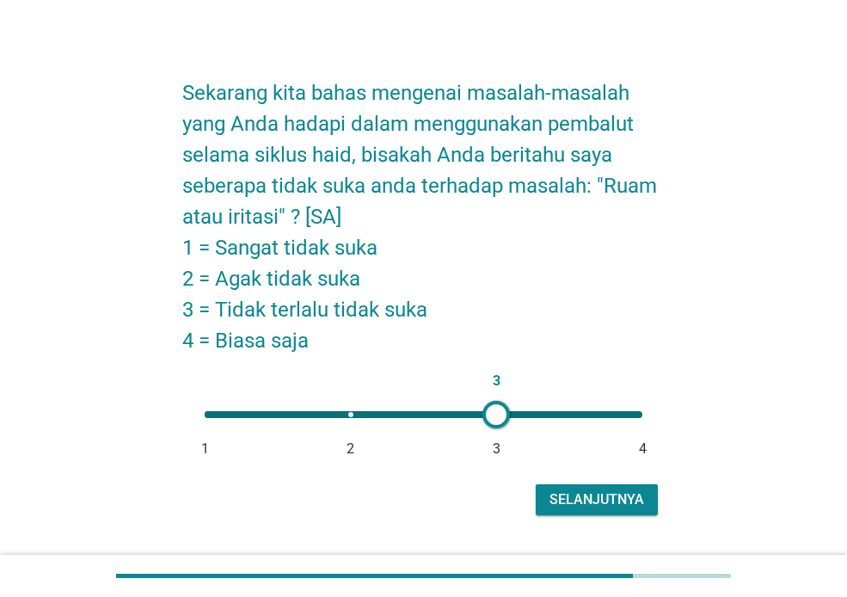
scroll to position [17, 0]
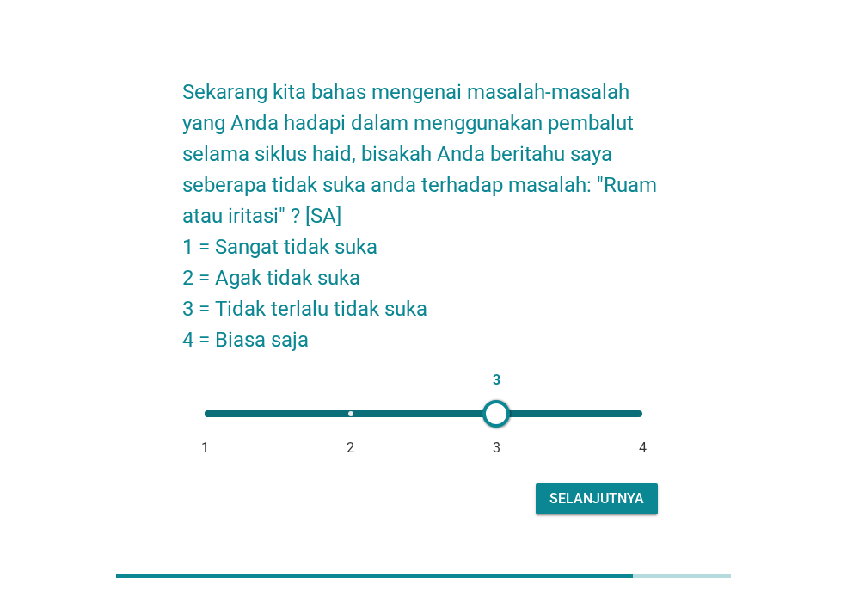
click at [356, 416] on div "3 1 2 3 4" at bounding box center [424, 413] width 438 height 7
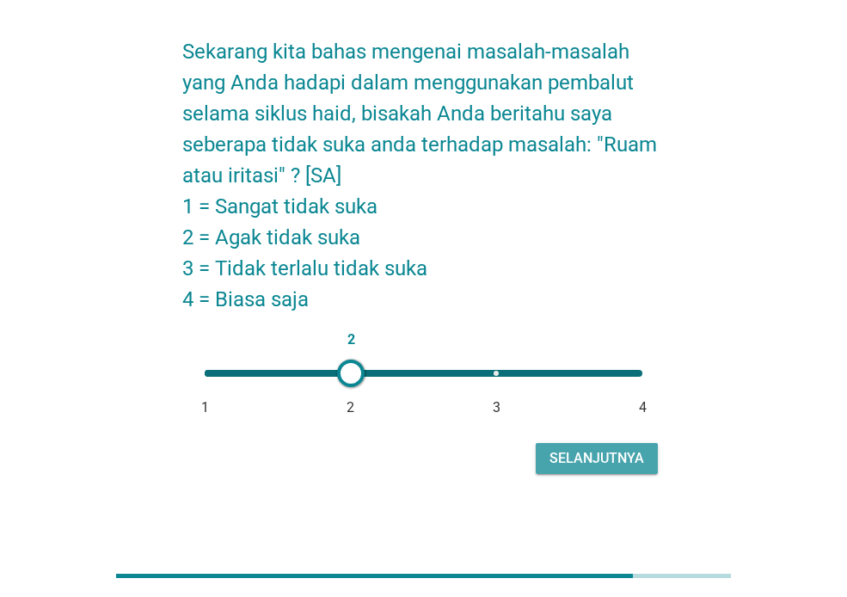
click at [585, 466] on div "Selanjutnya" at bounding box center [596, 458] width 95 height 21
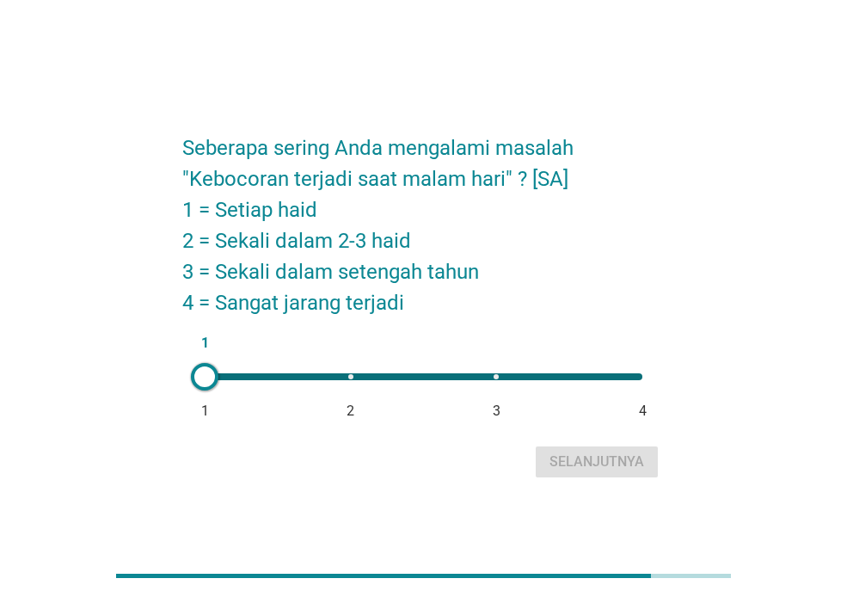
click at [500, 369] on div "1 1 2 3 4" at bounding box center [423, 376] width 465 height 34
type input "3"
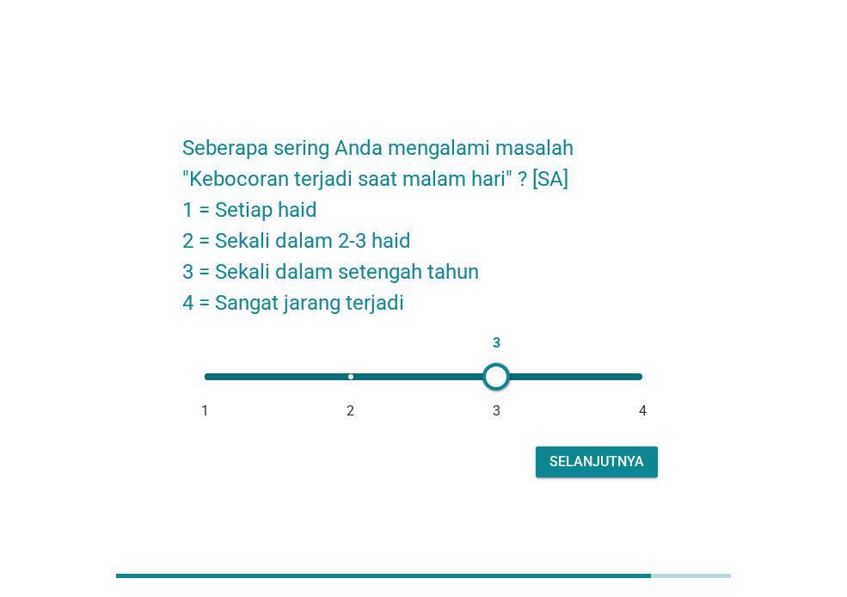
click at [572, 451] on div "Selanjutnya" at bounding box center [596, 461] width 95 height 21
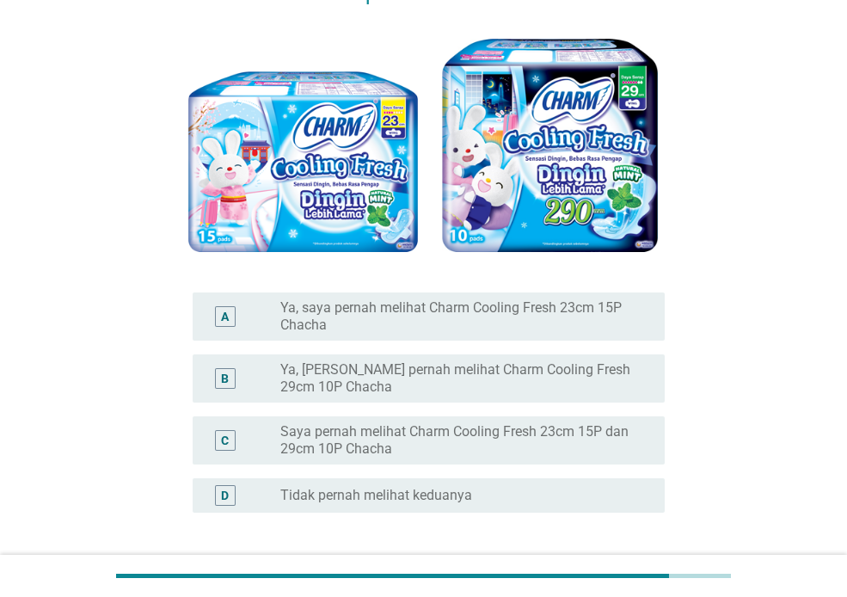
scroll to position [149, 0]
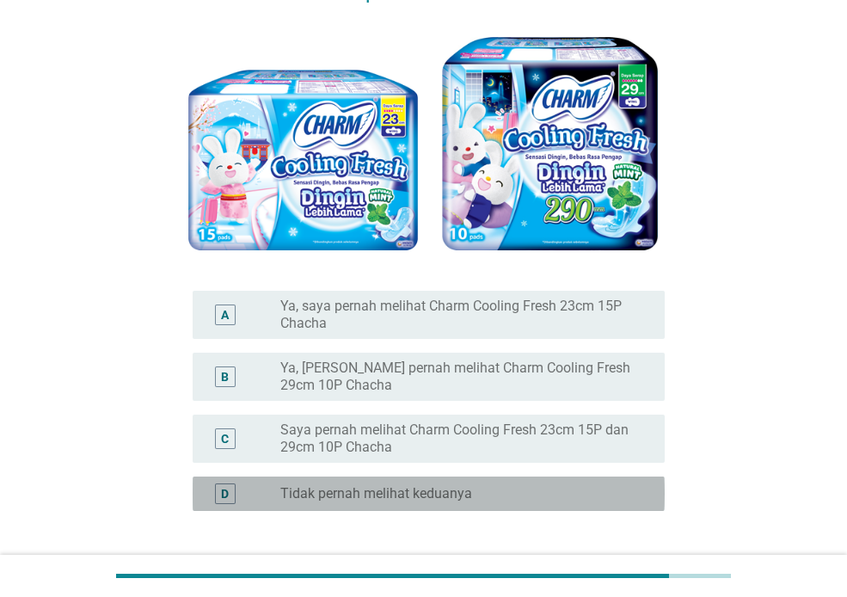
click at [544, 499] on div "radio_button_unchecked Tidak pernah melihat keduanya" at bounding box center [458, 493] width 357 height 17
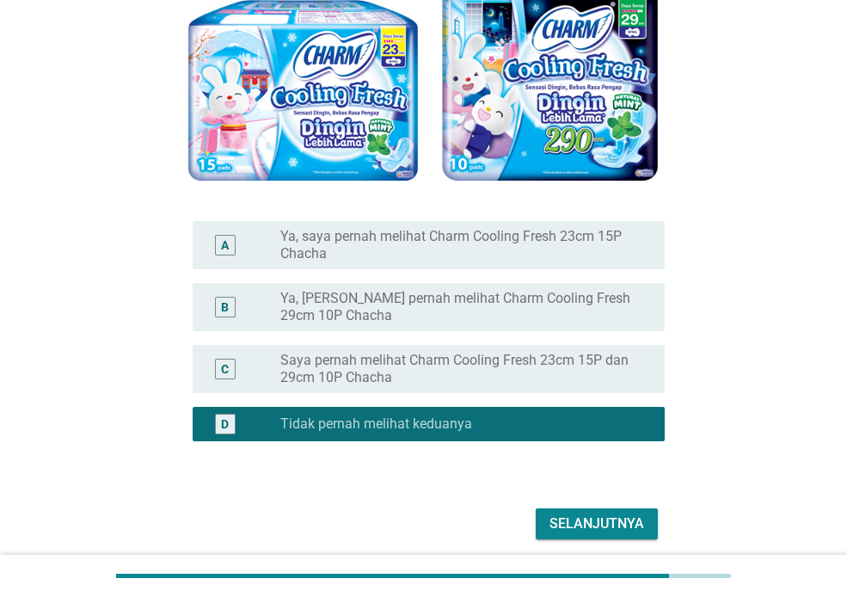
scroll to position [219, 0]
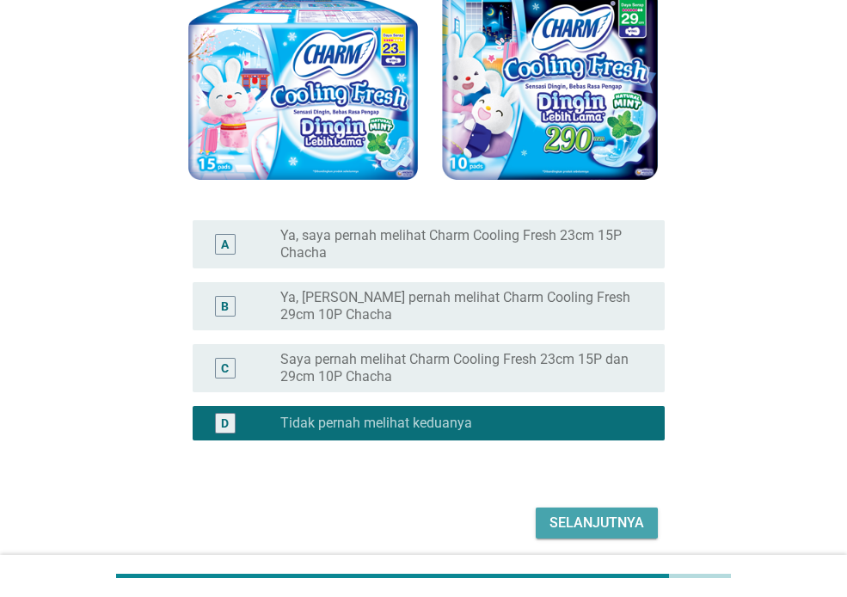
click at [603, 519] on div "Selanjutnya" at bounding box center [596, 522] width 95 height 21
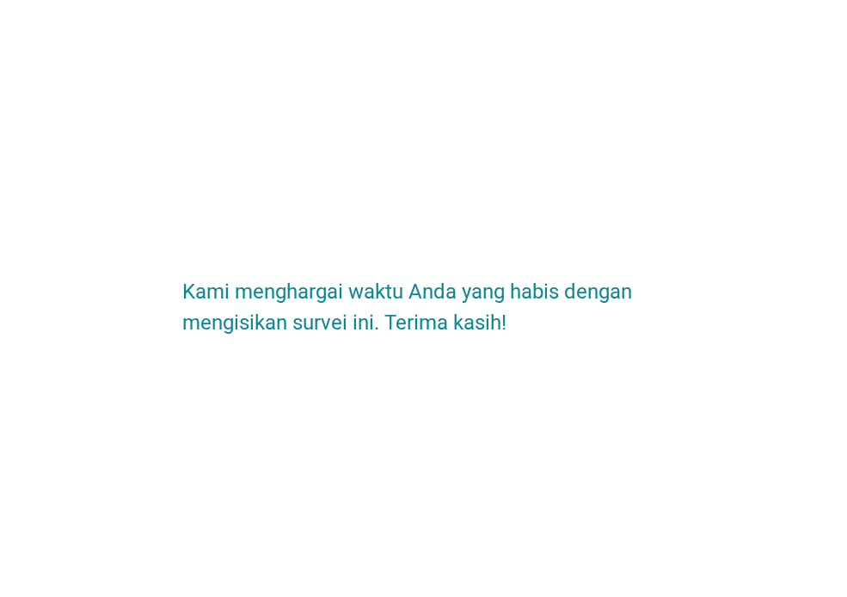
scroll to position [0, 0]
